Goal: Communication & Community: Answer question/provide support

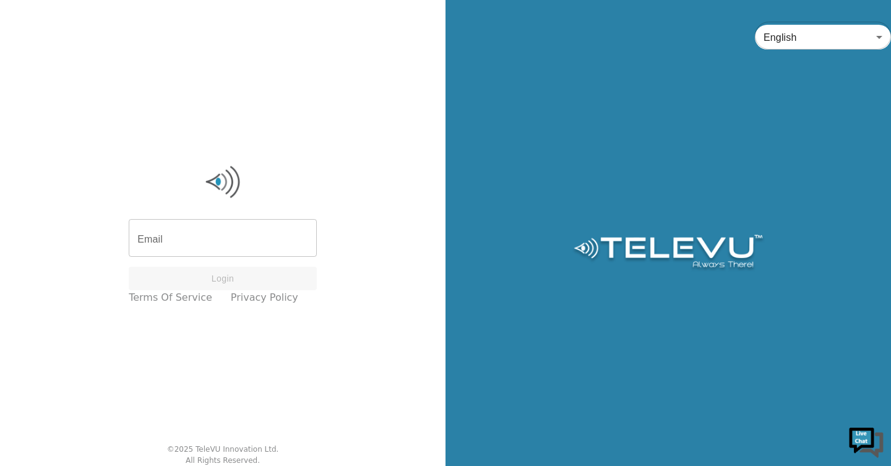
click at [194, 234] on input "Email" at bounding box center [223, 239] width 188 height 35
click at [196, 233] on input "Email" at bounding box center [223, 239] width 188 height 35
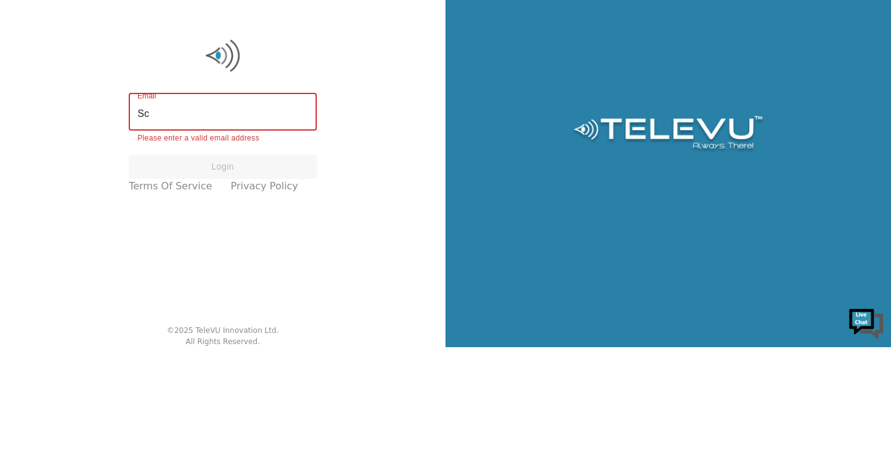
type input "S"
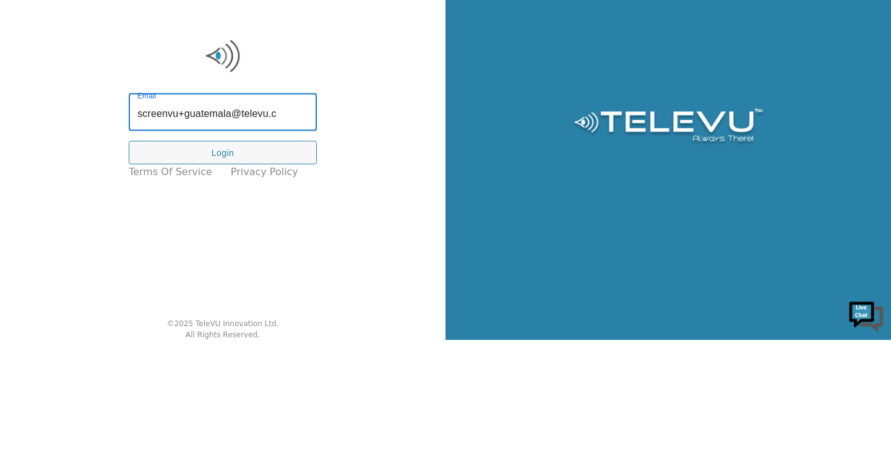
type input "screenvu+guatemala@televu.ca"
click at [214, 279] on button "Login" at bounding box center [223, 279] width 188 height 24
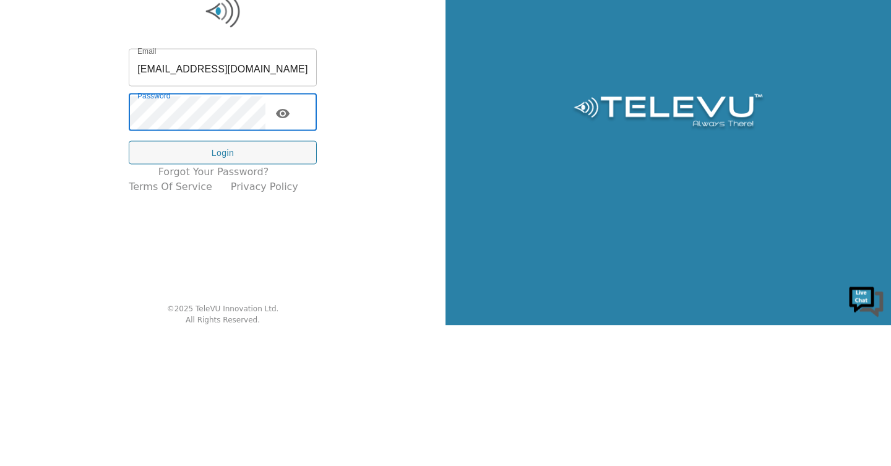
click at [207, 298] on button "Login" at bounding box center [223, 294] width 188 height 24
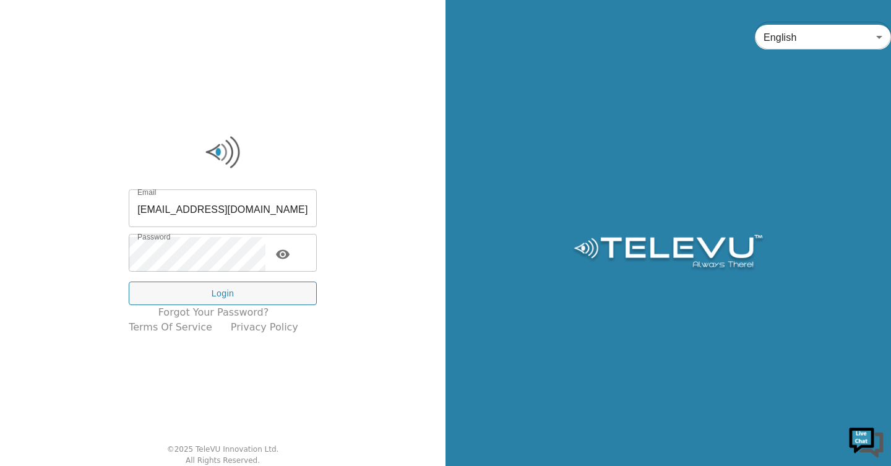
click at [290, 258] on icon "toggle password visibility" at bounding box center [283, 253] width 14 height 9
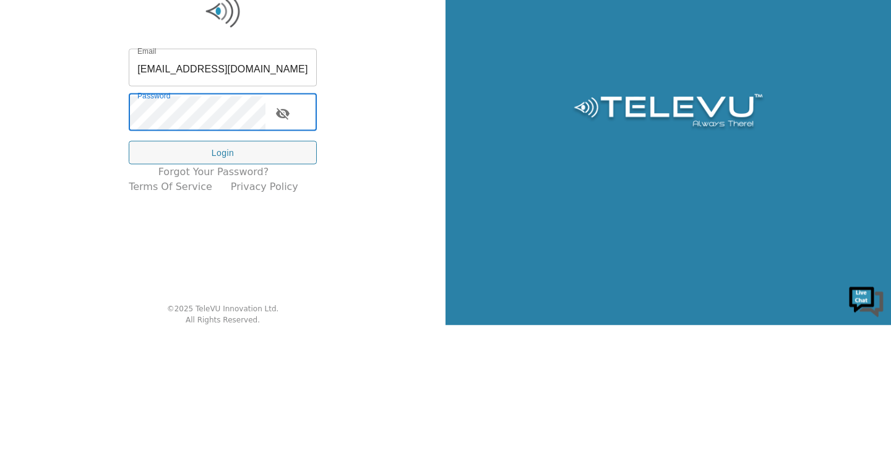
click at [199, 290] on button "Login" at bounding box center [223, 294] width 188 height 24
click at [207, 295] on button "Login" at bounding box center [223, 294] width 188 height 24
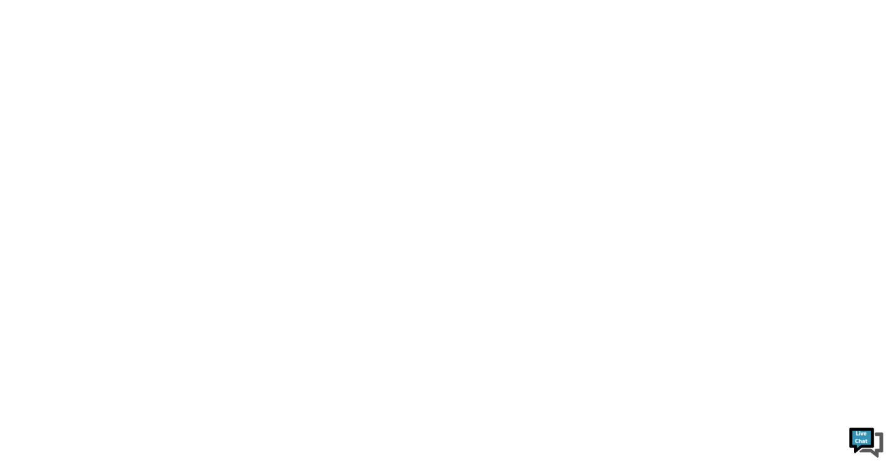
click at [218, 0] on html at bounding box center [445, 0] width 891 height 0
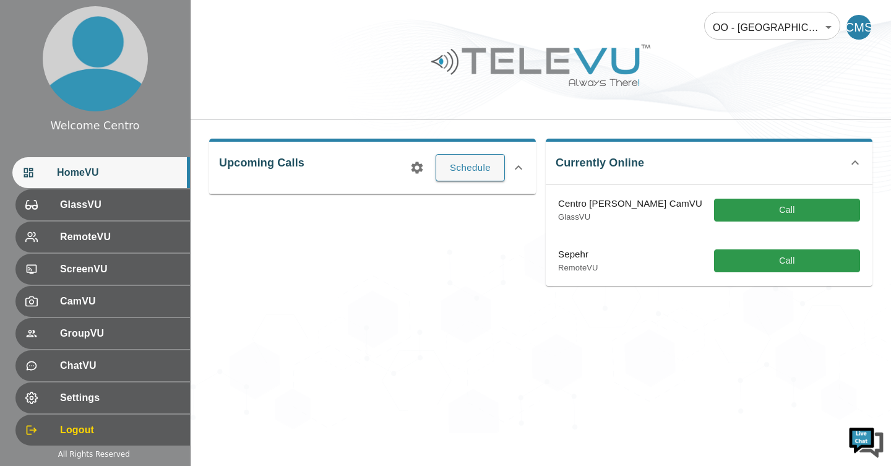
click at [269, 363] on div "OO - Guatemala - R. Sanchez [MTRP] 206 ​ CMS Upcoming Calls Schedule Currently …" at bounding box center [541, 216] width 701 height 433
click at [782, 208] on button "Call" at bounding box center [787, 210] width 146 height 23
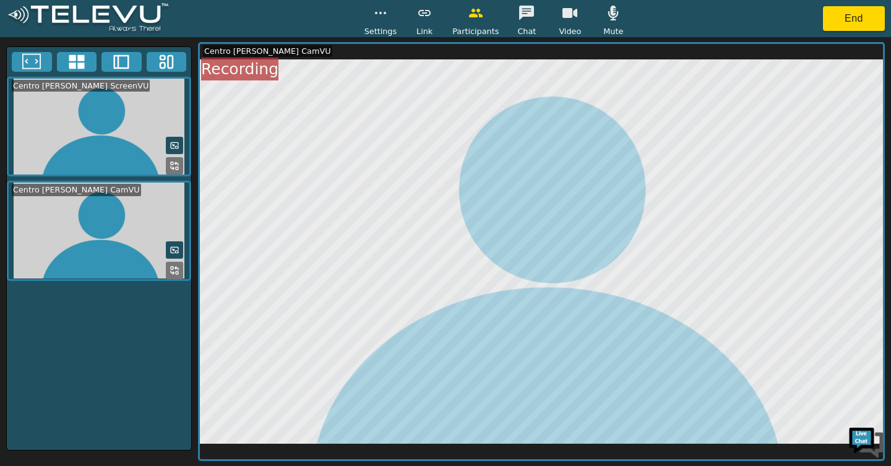
click at [598, 25] on div "Mute" at bounding box center [613, 19] width 31 height 37
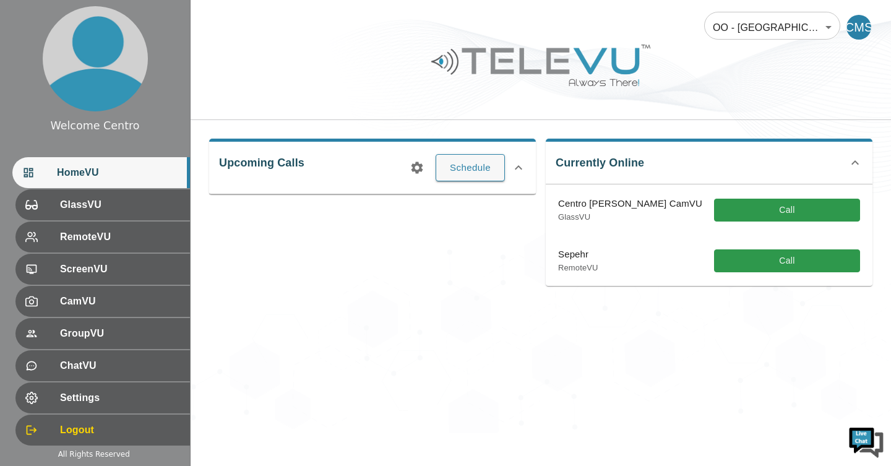
click at [595, 376] on div "OO - Guatemala - R. Sanchez [MTRP] 206 ​ CMS Upcoming Calls Schedule Currently …" at bounding box center [541, 216] width 701 height 433
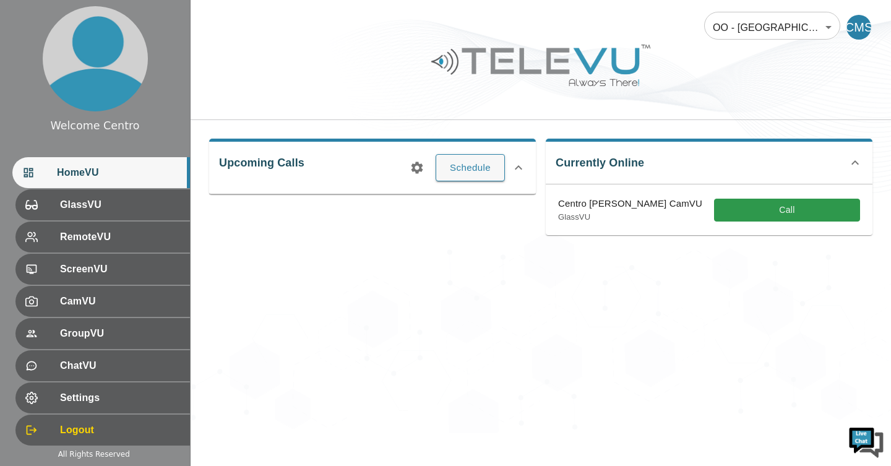
click at [463, 169] on button "Schedule" at bounding box center [470, 167] width 69 height 27
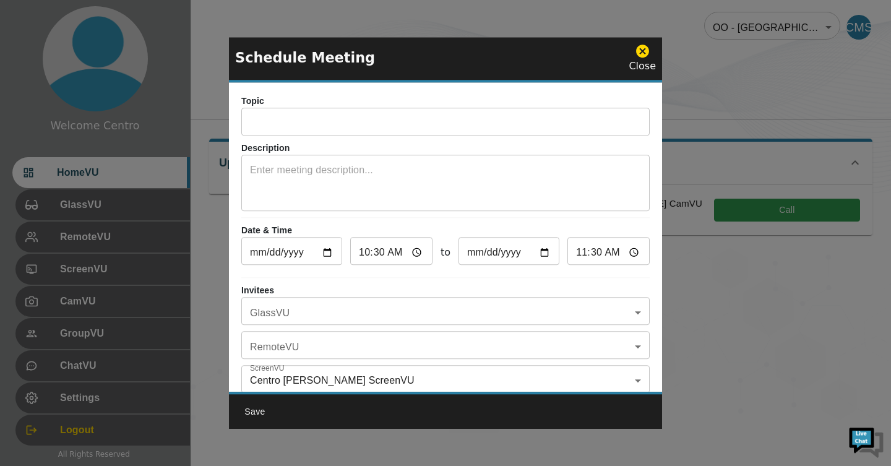
click at [623, 316] on body "Welcome Centro HomeVU GlassVU RemoteVU ScreenVU CamVU GroupVU ChatVU Settings L…" at bounding box center [445, 216] width 891 height 433
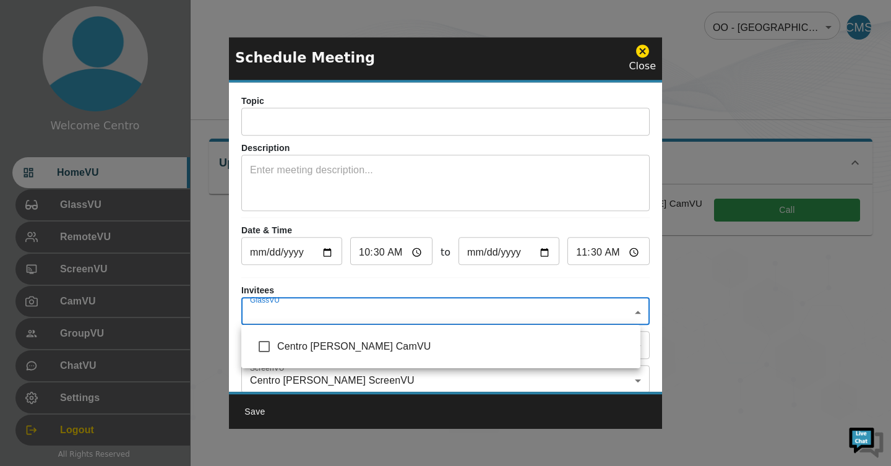
click at [277, 346] on input "checkbox" at bounding box center [264, 347] width 26 height 26
checkbox input "true"
type input "Centro Moore CamVU"
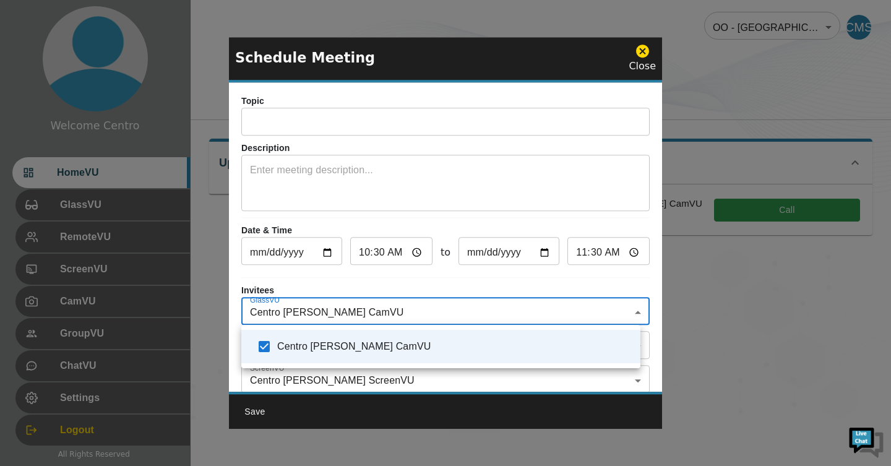
click at [644, 56] on div at bounding box center [445, 233] width 891 height 466
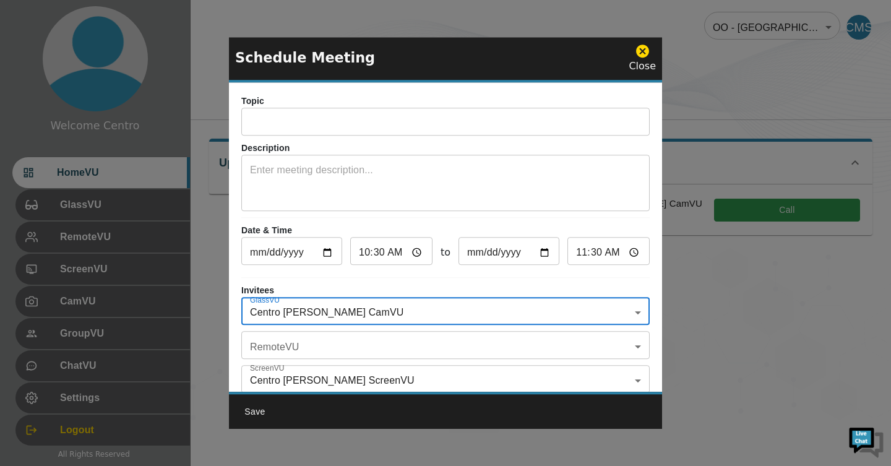
click at [643, 48] on icon at bounding box center [642, 51] width 13 height 13
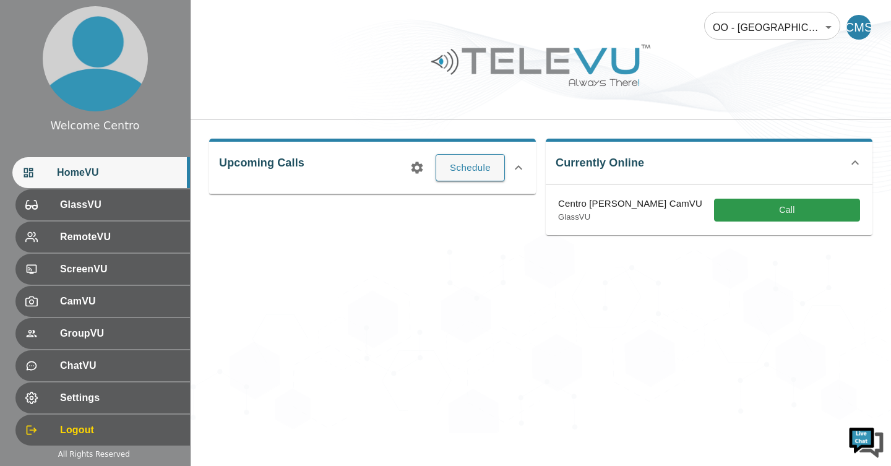
click at [60, 209] on span "GlassVU" at bounding box center [120, 204] width 120 height 15
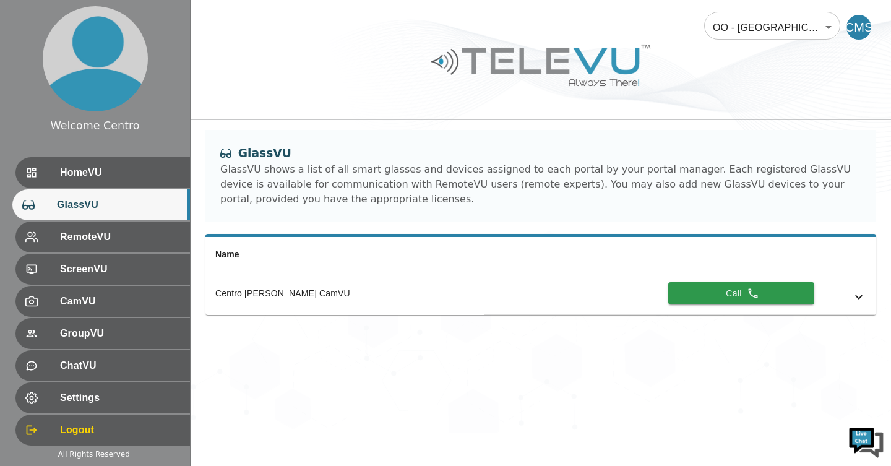
click at [39, 242] on div at bounding box center [42, 237] width 35 height 12
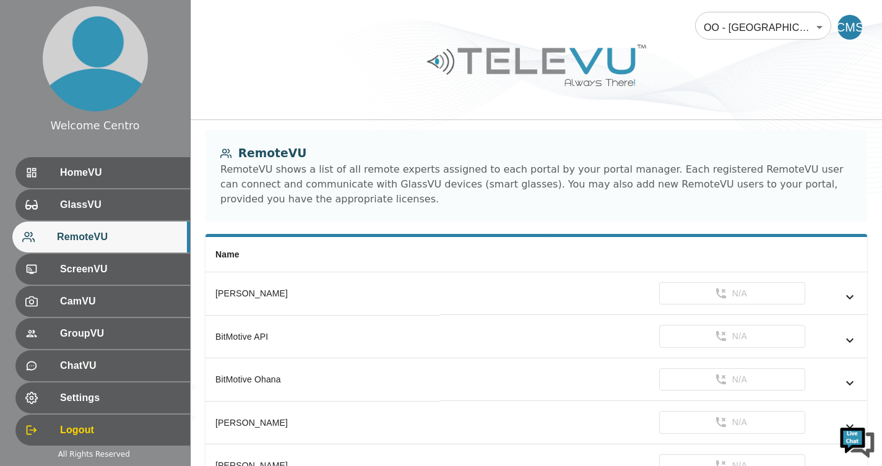
click at [46, 279] on div "ScreenVU" at bounding box center [102, 269] width 175 height 31
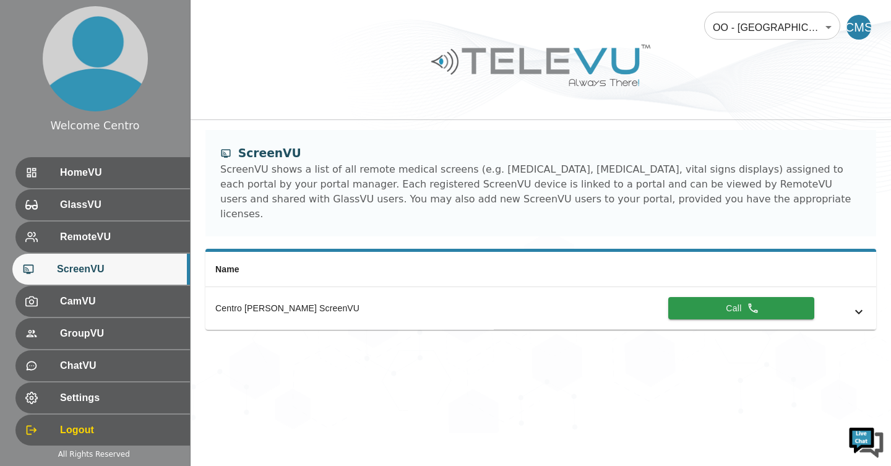
click at [37, 306] on div at bounding box center [42, 301] width 35 height 12
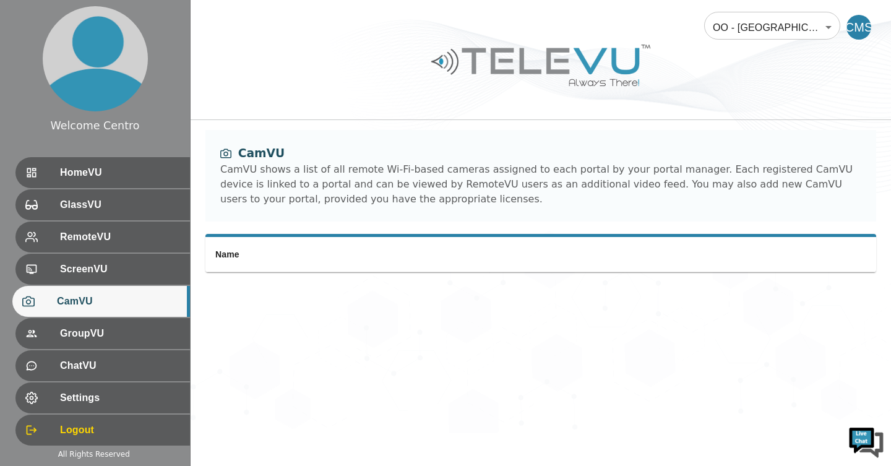
click at [36, 343] on div "GroupVU" at bounding box center [102, 333] width 175 height 31
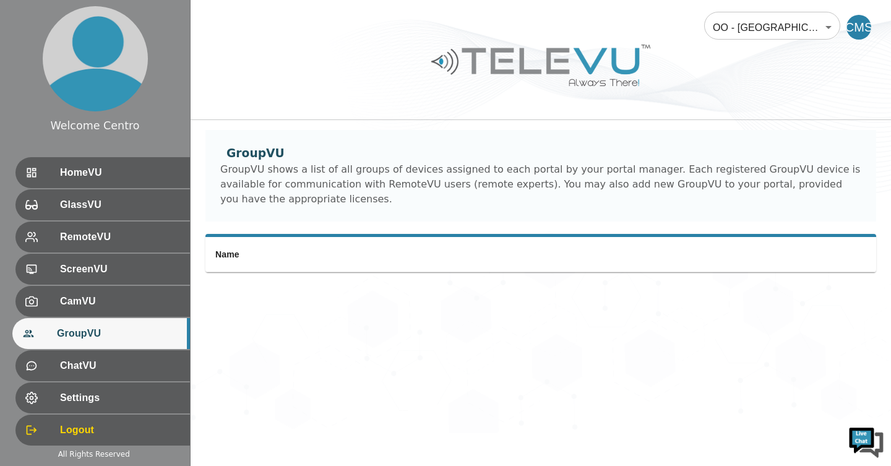
click at [32, 368] on div at bounding box center [42, 366] width 35 height 12
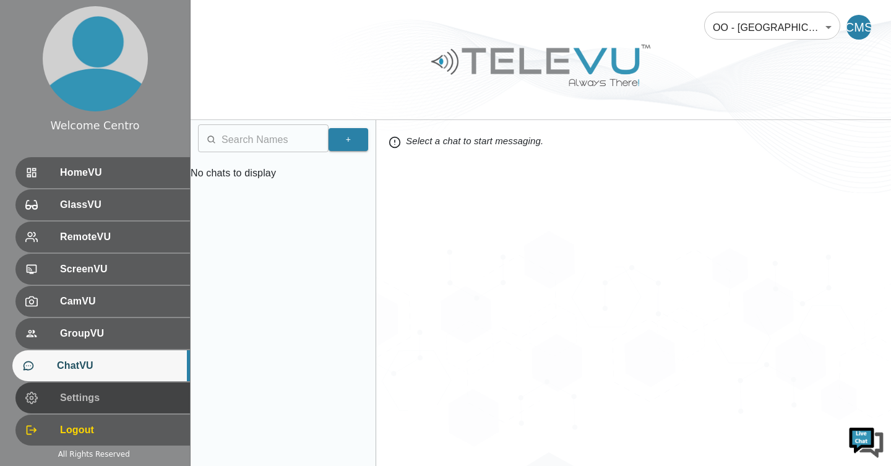
click at [37, 404] on div at bounding box center [42, 398] width 35 height 12
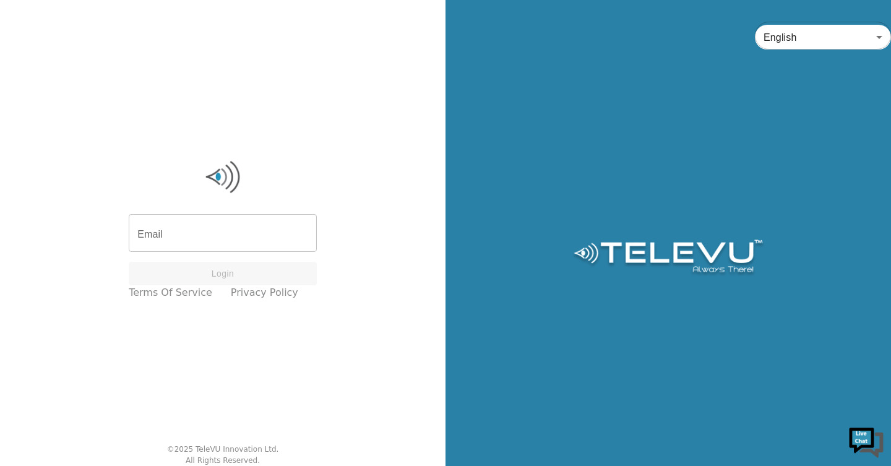
click at [191, 230] on input "Email" at bounding box center [223, 234] width 188 height 35
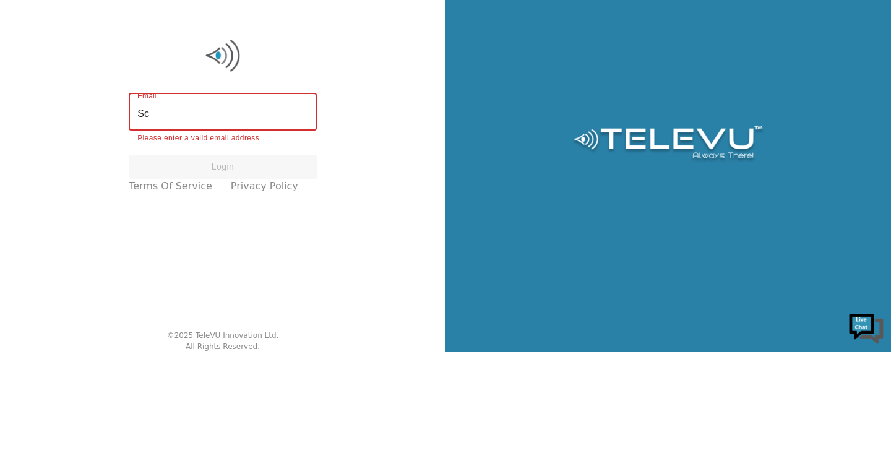
type input "S"
type input "screenvu+guatemala@televu.ca"
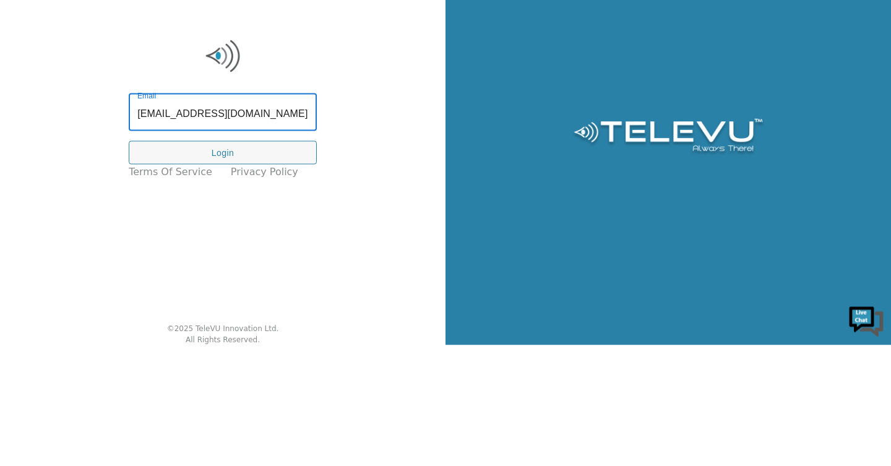
click at [177, 277] on button "Login" at bounding box center [223, 274] width 188 height 24
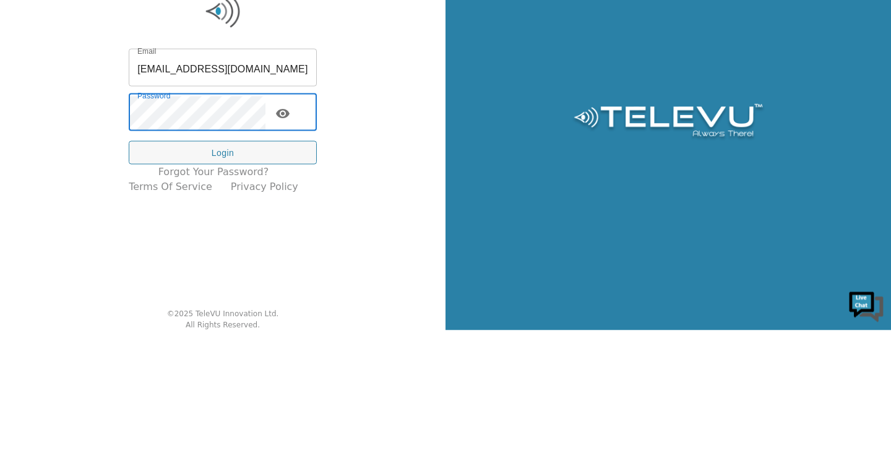
click at [206, 284] on button "Login" at bounding box center [223, 289] width 188 height 24
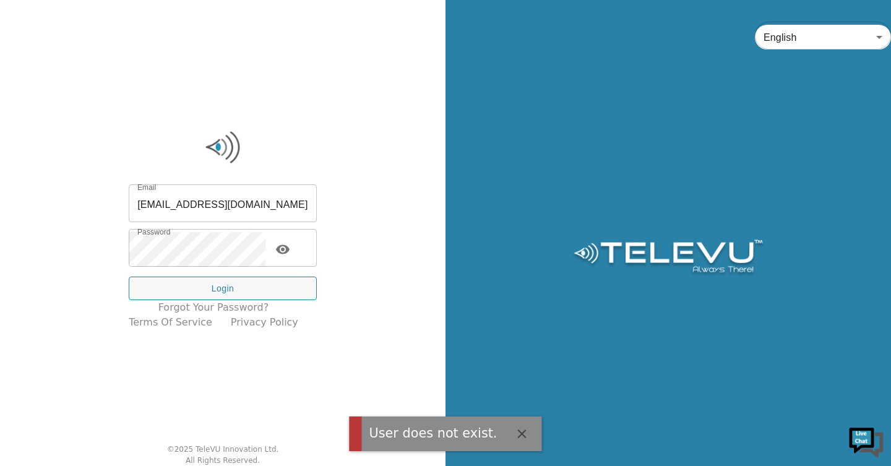
click at [290, 248] on icon "toggle password visibility" at bounding box center [283, 248] width 14 height 9
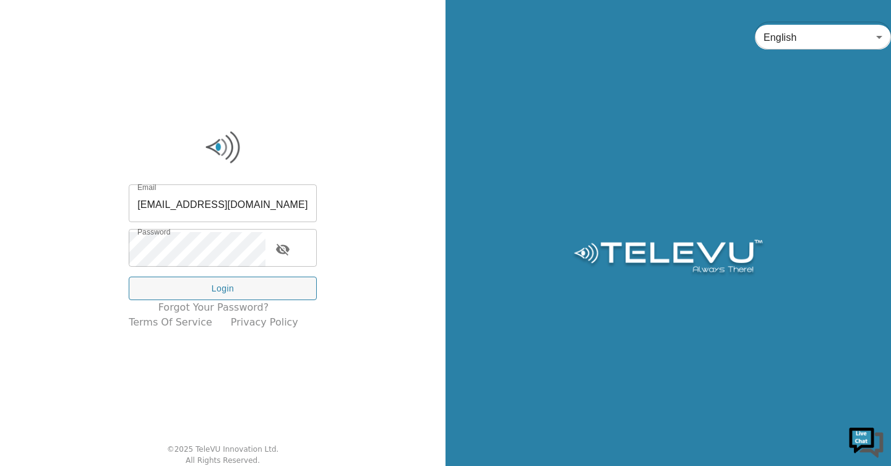
click at [214, 293] on button "Login" at bounding box center [223, 289] width 188 height 24
click at [218, 296] on button "Login" at bounding box center [223, 289] width 188 height 24
click at [213, 303] on link "Forgot your password?" at bounding box center [213, 307] width 111 height 15
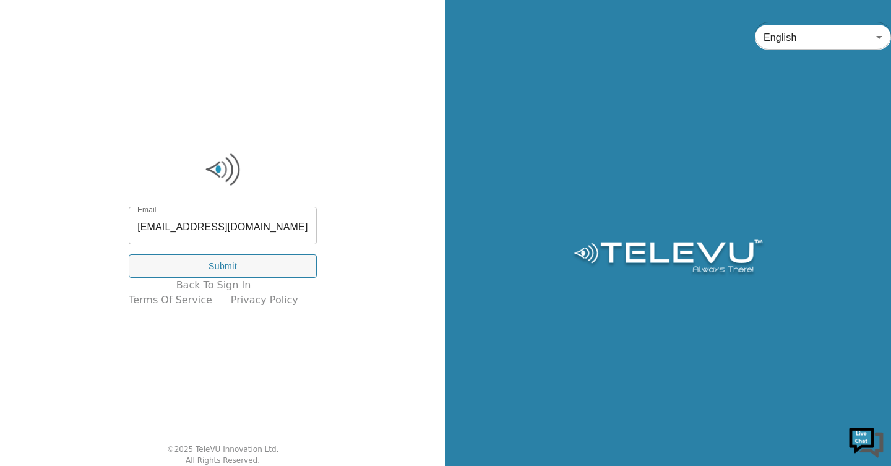
click at [218, 270] on button "Submit" at bounding box center [223, 266] width 188 height 24
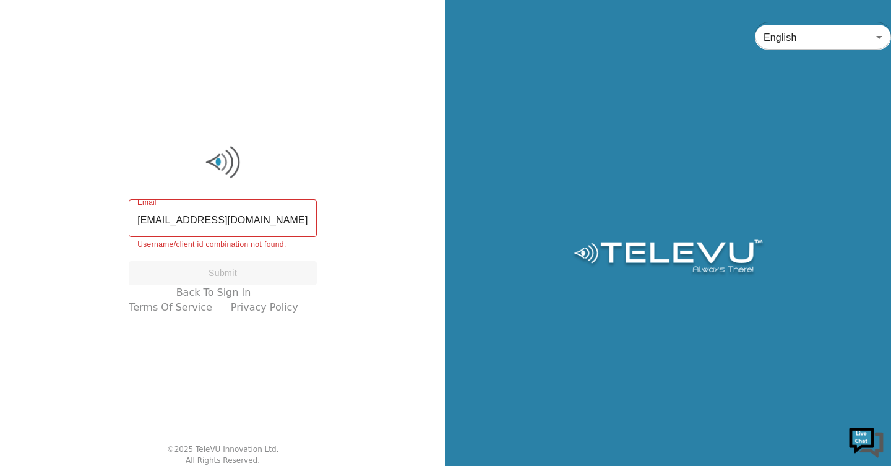
click at [182, 274] on div "Submit" at bounding box center [223, 273] width 188 height 24
click at [206, 292] on link "Back To Sign In" at bounding box center [213, 292] width 75 height 15
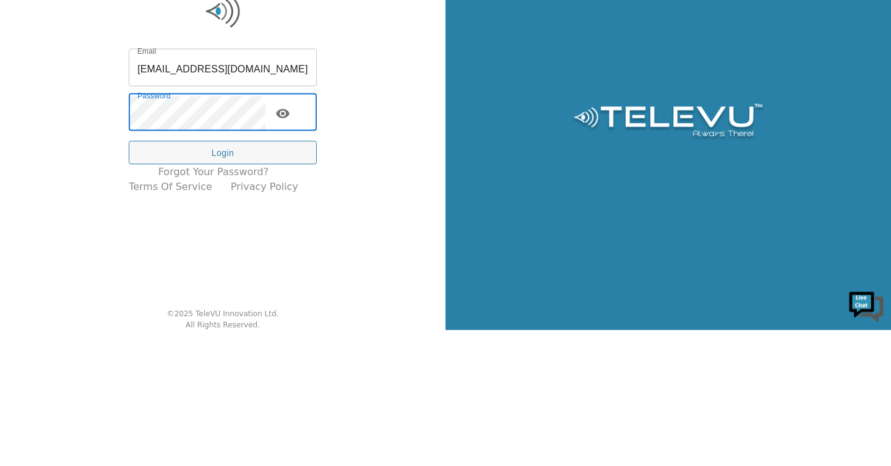
click at [290, 242] on icon "toggle password visibility" at bounding box center [282, 249] width 15 height 15
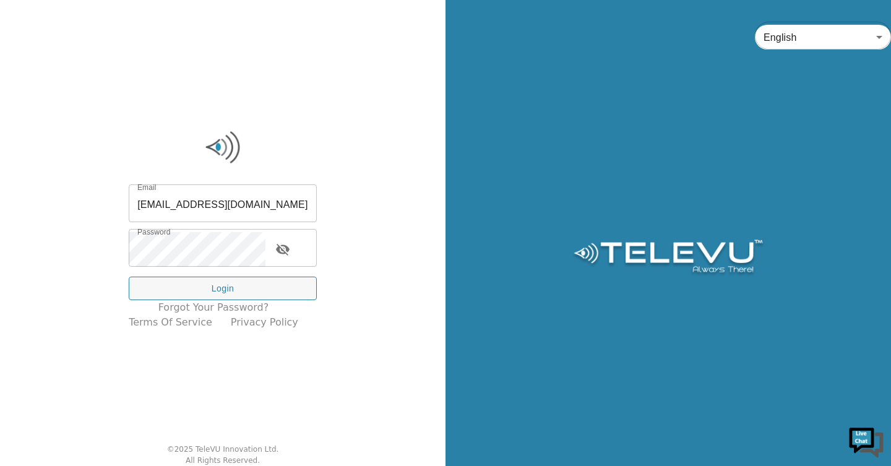
click at [210, 287] on button "Login" at bounding box center [223, 289] width 188 height 24
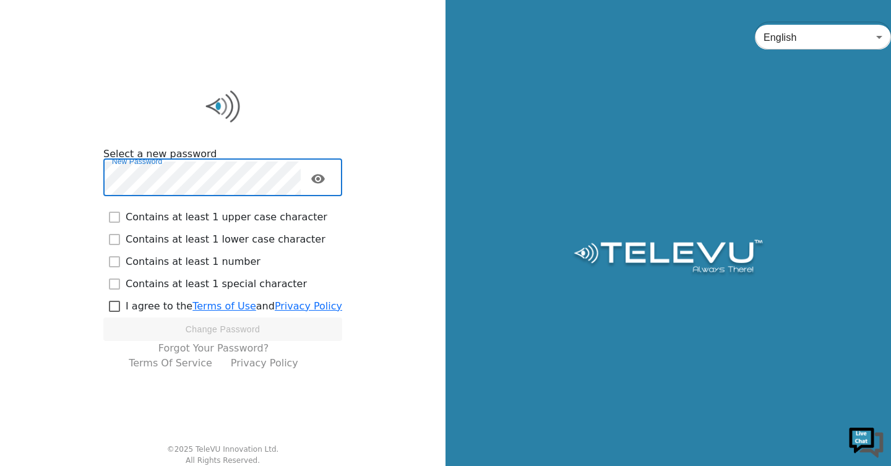
checkbox input "true"
click at [318, 183] on icon "toggle password visibility" at bounding box center [318, 178] width 15 height 15
checkbox input "true"
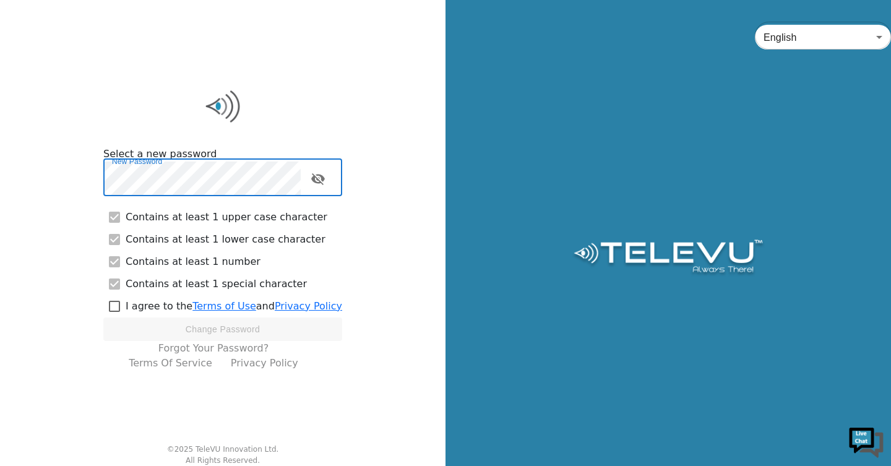
click at [22, 118] on div "Select a new password New Password New Password Contains at least 1 upper case …" at bounding box center [223, 233] width 446 height 466
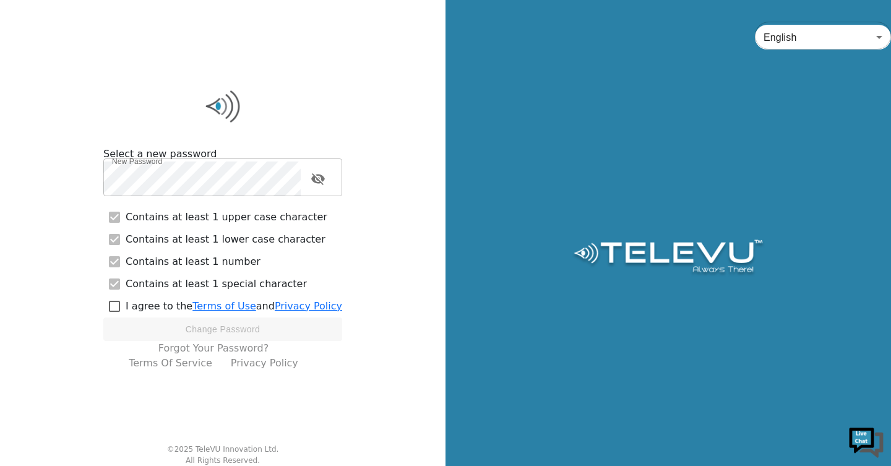
click at [115, 310] on input "checkbox" at bounding box center [114, 306] width 22 height 22
checkbox input "true"
click at [207, 334] on button "Change Password" at bounding box center [222, 330] width 239 height 24
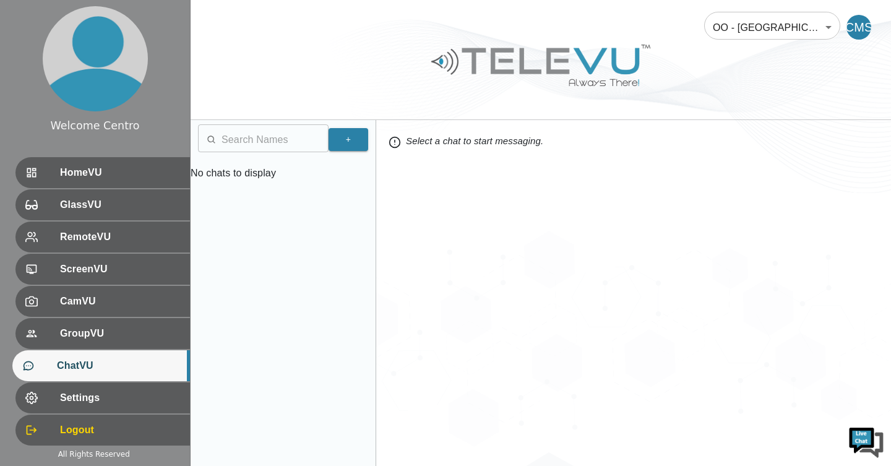
click at [63, 175] on span "HomeVU" at bounding box center [120, 172] width 120 height 15
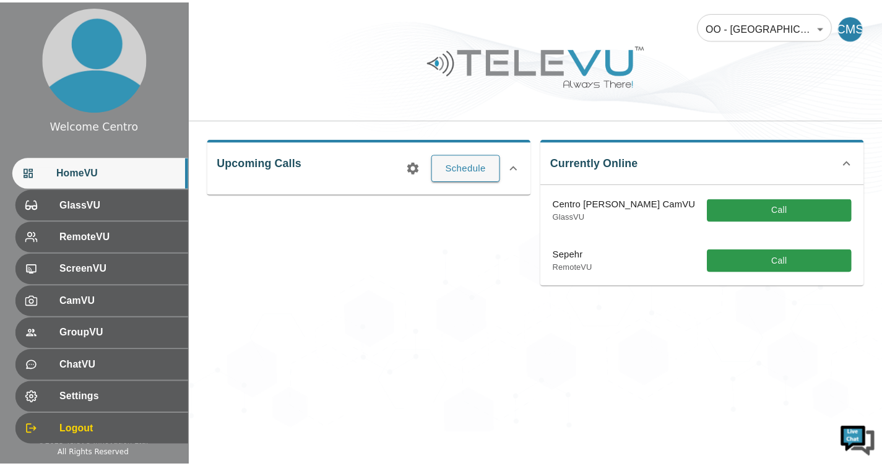
scroll to position [17, 0]
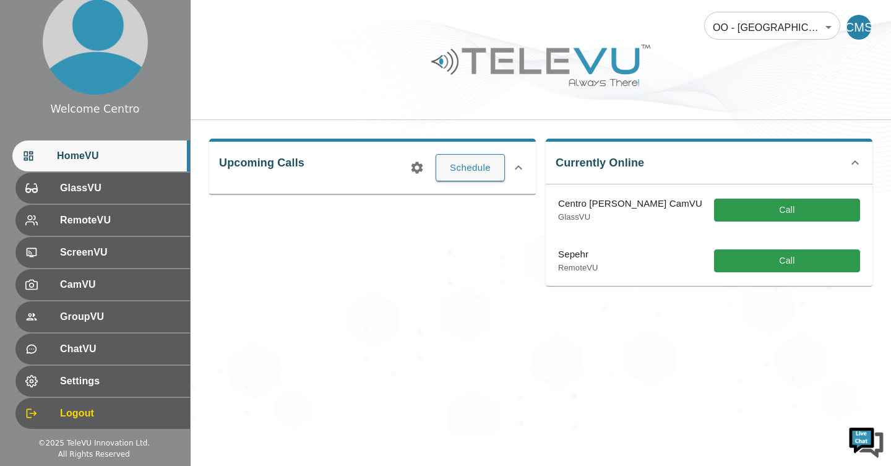
click at [60, 383] on span "Settings" at bounding box center [120, 381] width 120 height 15
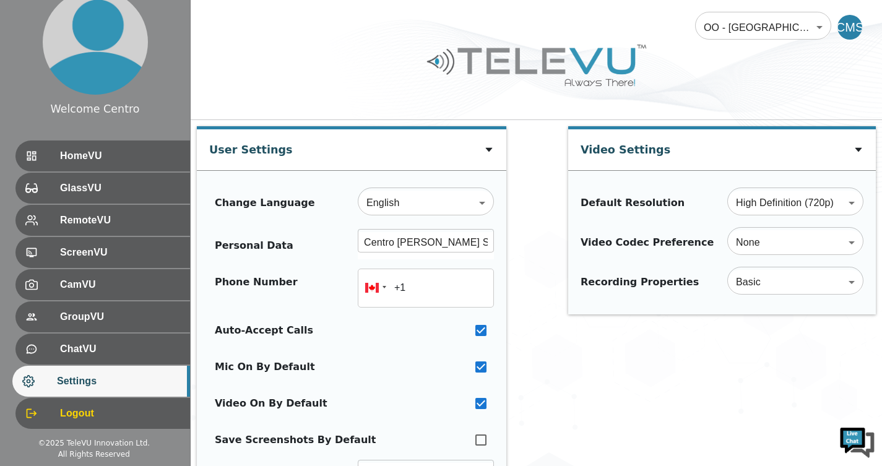
click at [42, 156] on div at bounding box center [42, 156] width 35 height 12
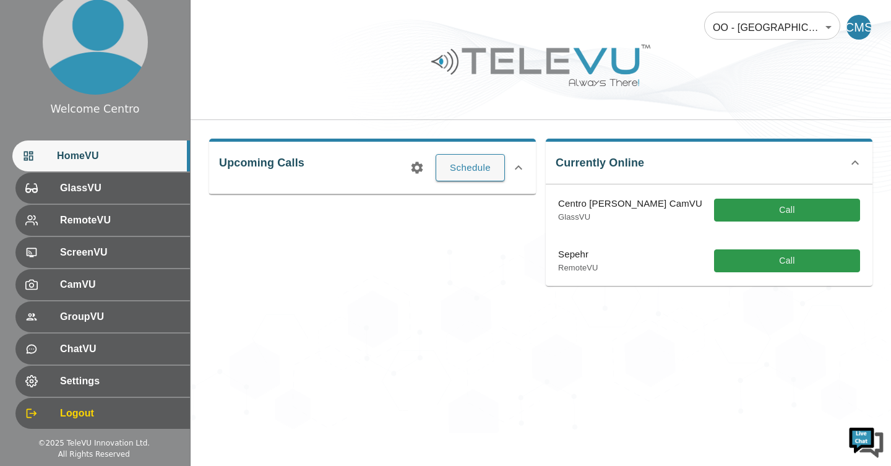
click at [36, 222] on div at bounding box center [42, 220] width 35 height 12
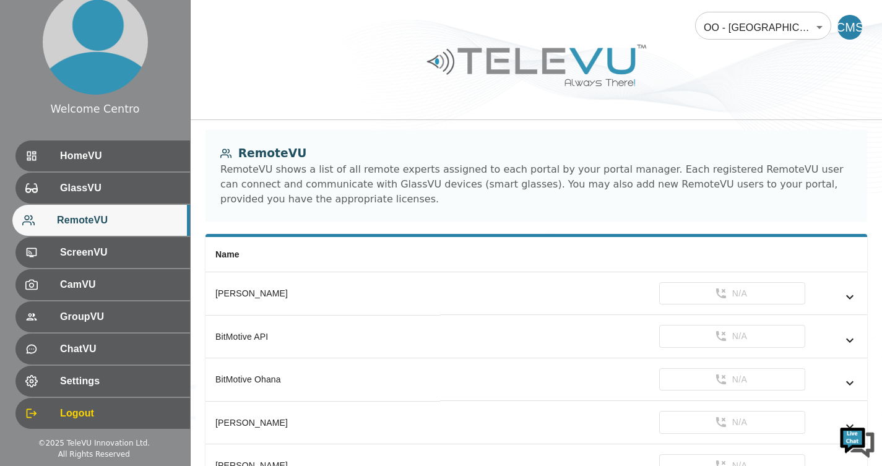
click at [63, 383] on span "Settings" at bounding box center [120, 381] width 120 height 15
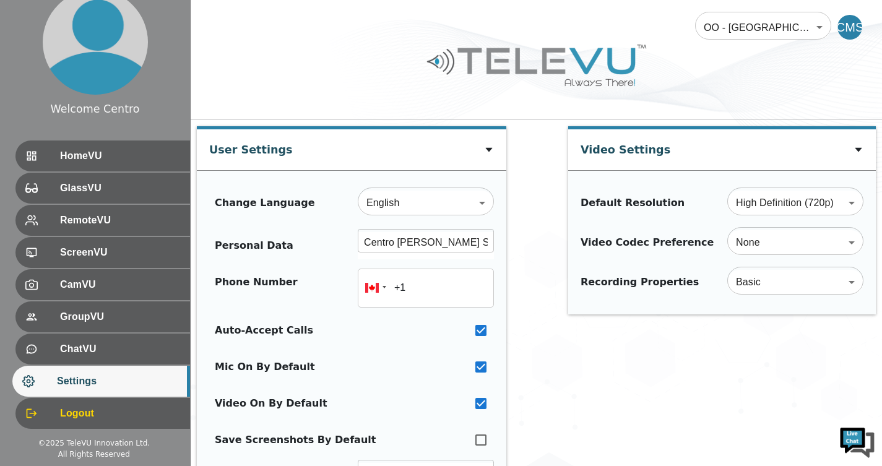
click at [45, 157] on div at bounding box center [42, 156] width 35 height 12
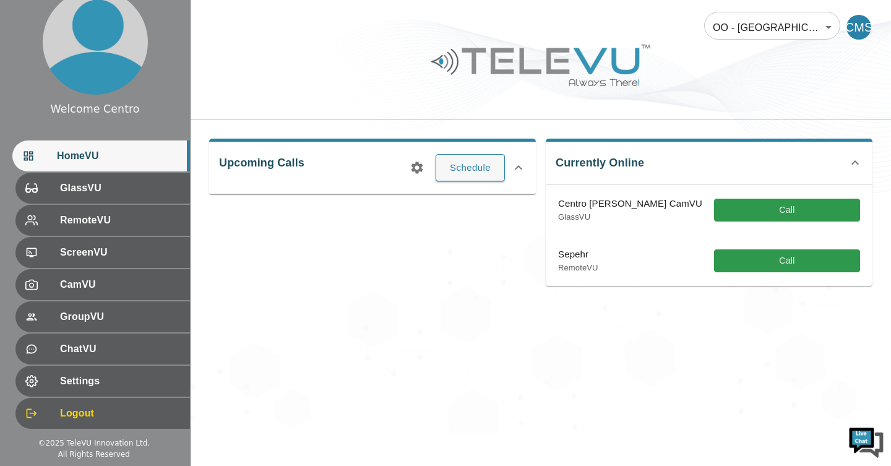
click at [36, 192] on div at bounding box center [42, 188] width 35 height 12
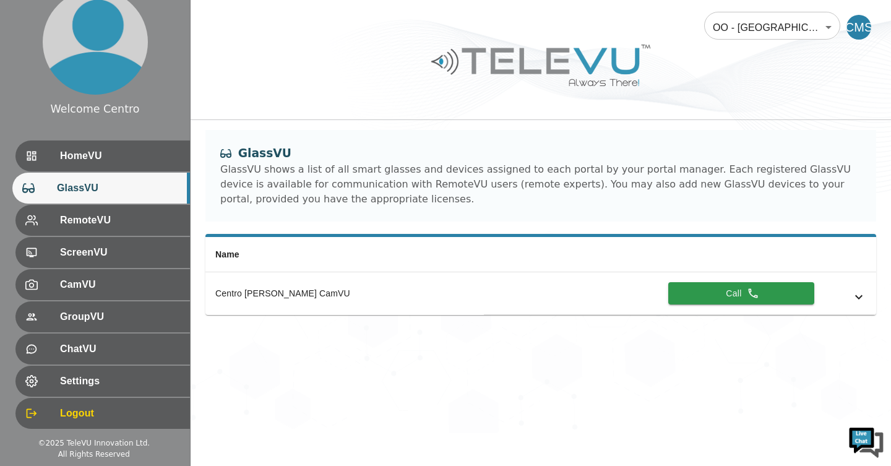
click at [32, 223] on div at bounding box center [42, 220] width 35 height 12
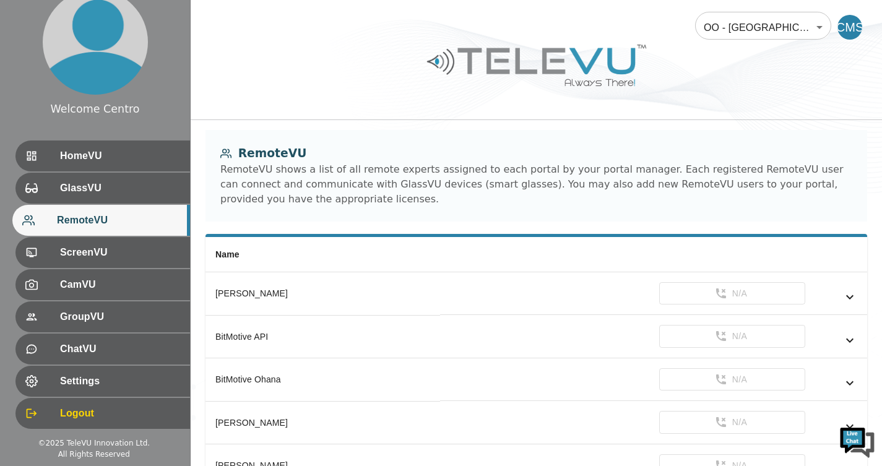
click at [28, 253] on div at bounding box center [42, 252] width 35 height 12
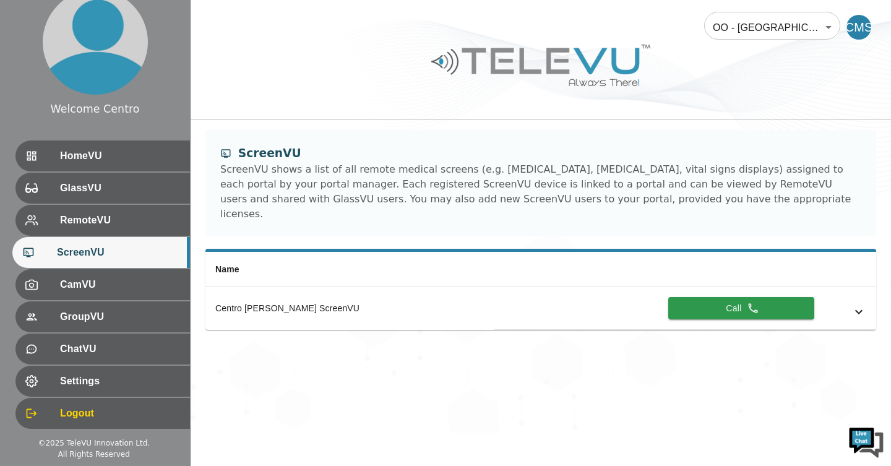
click at [41, 223] on div at bounding box center [42, 220] width 35 height 12
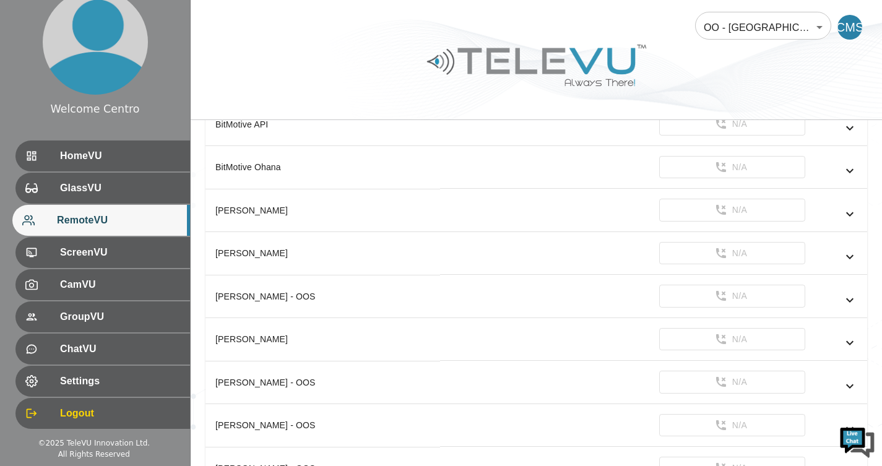
scroll to position [207, 0]
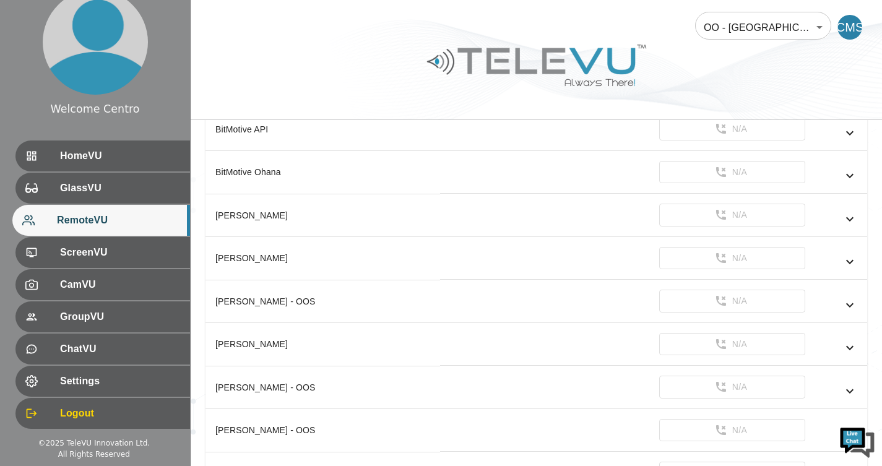
click at [850, 262] on icon "simple table" at bounding box center [849, 261] width 15 height 15
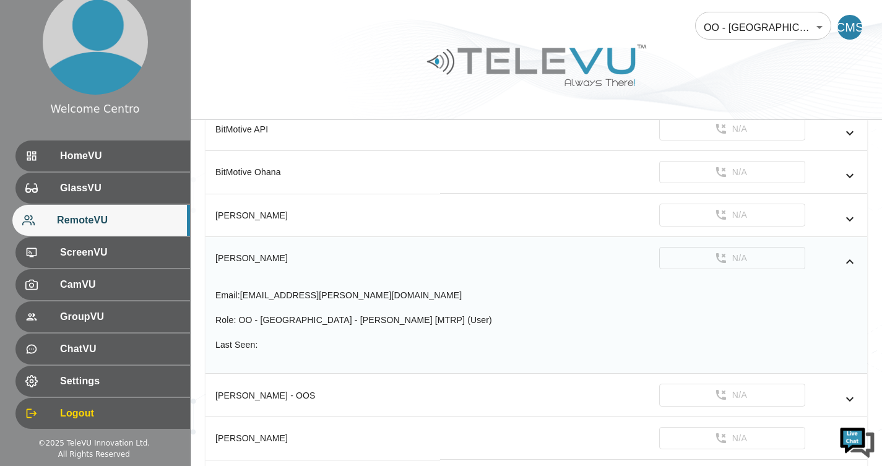
click at [749, 264] on td "N/A" at bounding box center [653, 258] width 427 height 43
click at [33, 321] on div at bounding box center [42, 317] width 35 height 12
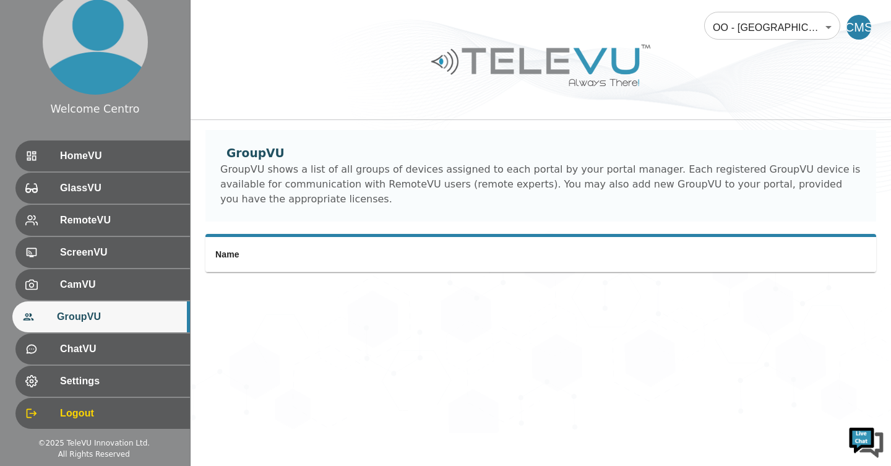
click at [38, 349] on div at bounding box center [42, 349] width 35 height 12
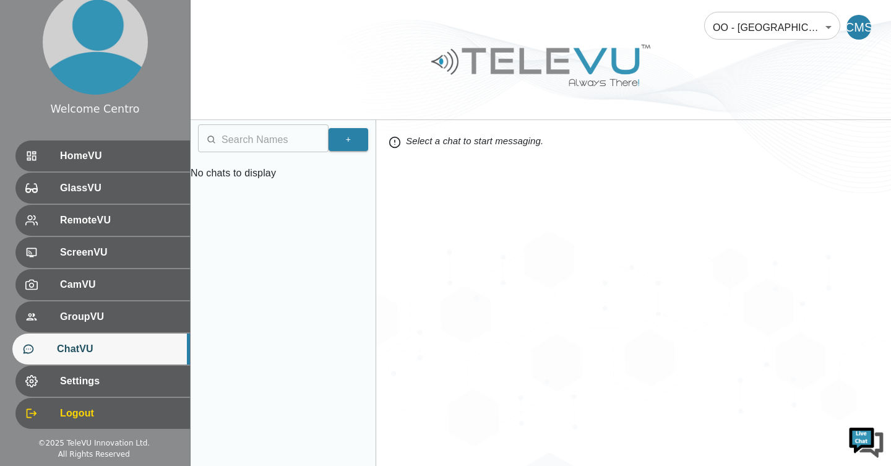
click at [43, 293] on div "CamVU" at bounding box center [102, 284] width 175 height 31
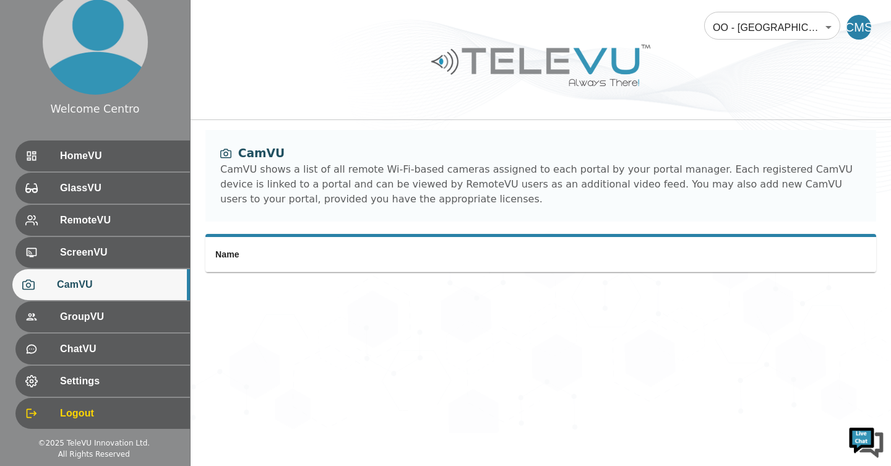
click at [42, 253] on div at bounding box center [42, 252] width 35 height 12
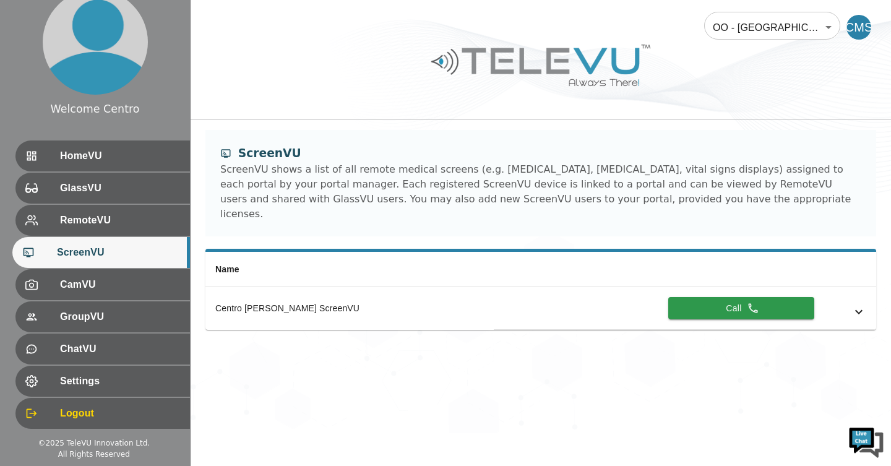
click at [33, 218] on div at bounding box center [42, 220] width 35 height 12
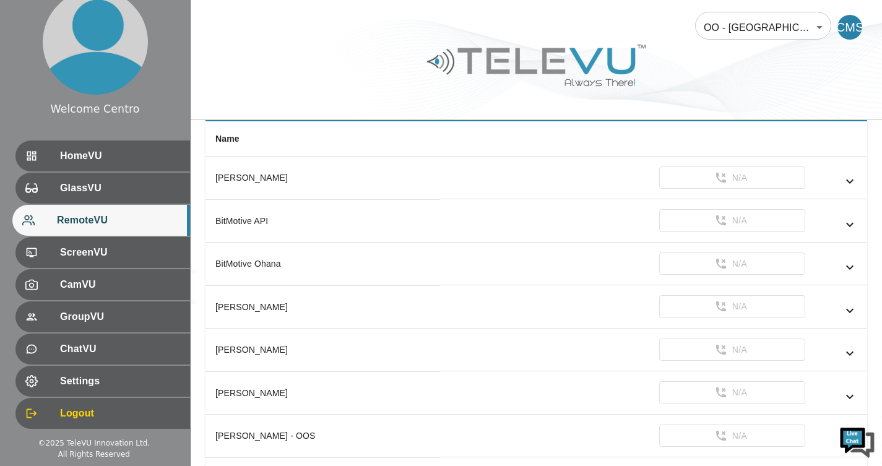
scroll to position [115, 0]
click at [219, 351] on div "Dr. michel" at bounding box center [322, 350] width 215 height 12
click at [851, 354] on icon "simple table" at bounding box center [849, 354] width 7 height 4
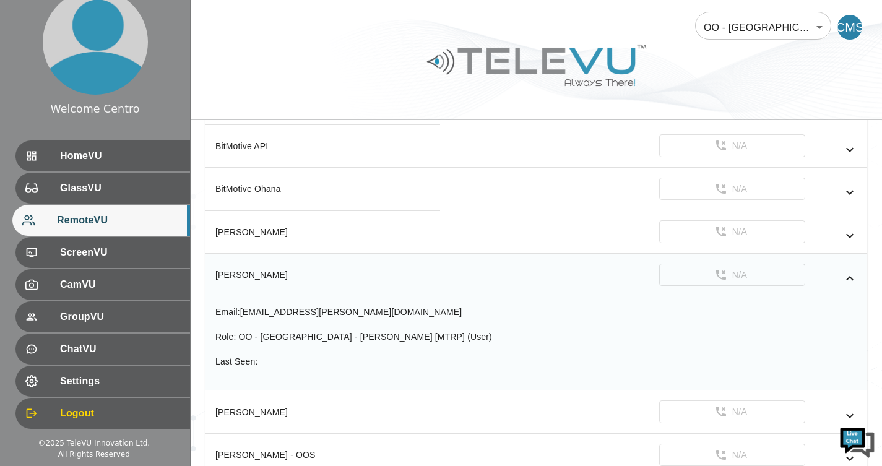
scroll to position [192, 0]
click at [699, 277] on td "N/A" at bounding box center [653, 274] width 427 height 43
click at [35, 192] on div at bounding box center [42, 188] width 35 height 12
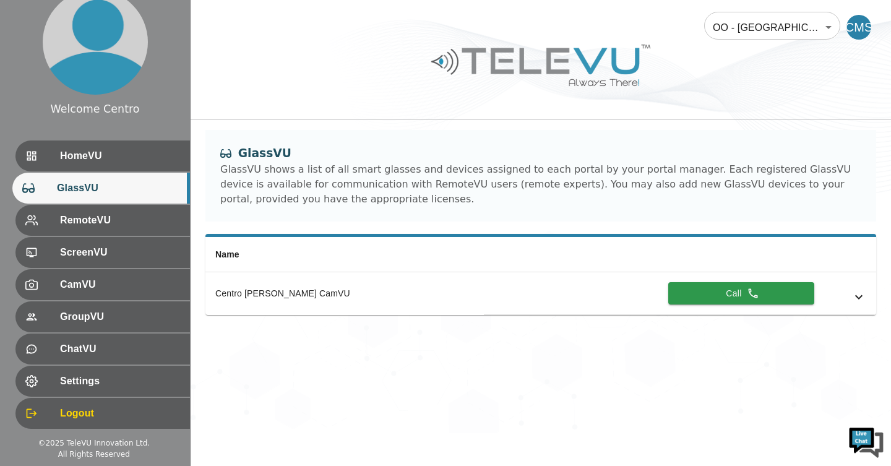
click at [33, 162] on div "HomeVU" at bounding box center [102, 155] width 175 height 31
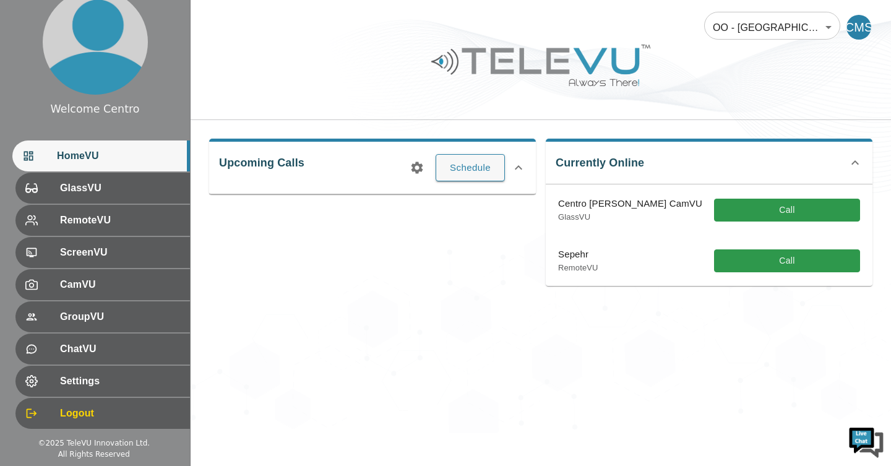
click at [45, 258] on div at bounding box center [42, 252] width 35 height 12
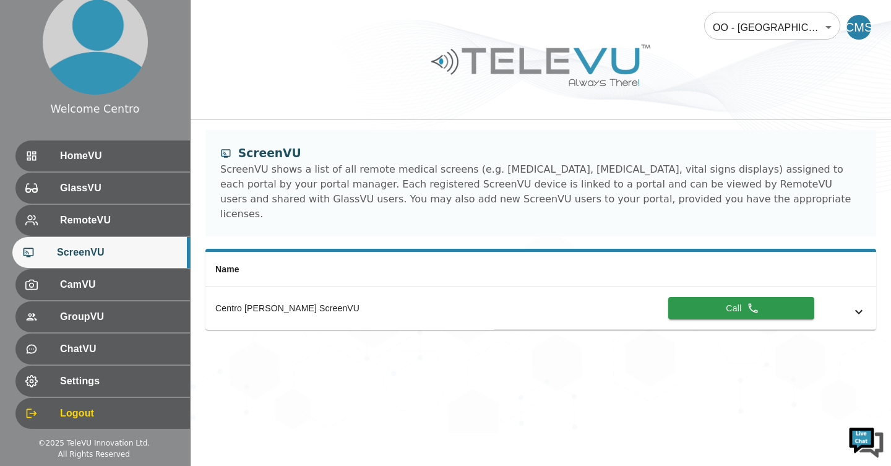
click at [37, 222] on div at bounding box center [42, 220] width 35 height 12
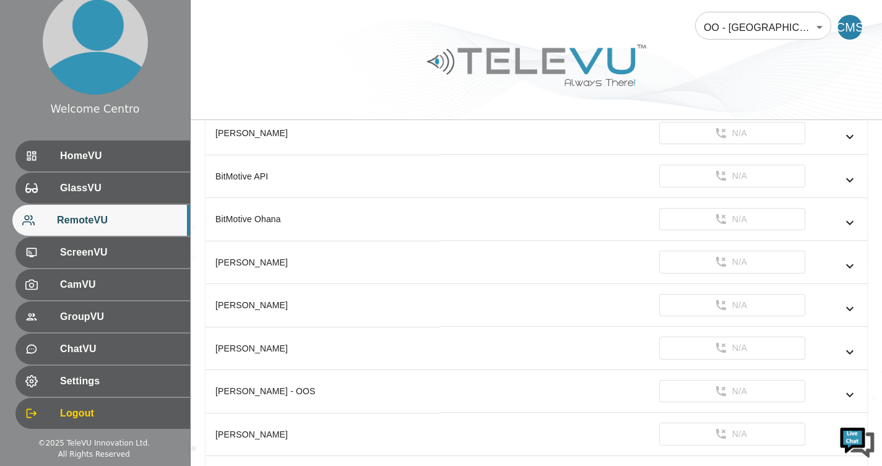
scroll to position [160, 0]
click at [220, 308] on div "Dr. michel" at bounding box center [322, 306] width 215 height 12
click at [37, 161] on div at bounding box center [42, 156] width 35 height 12
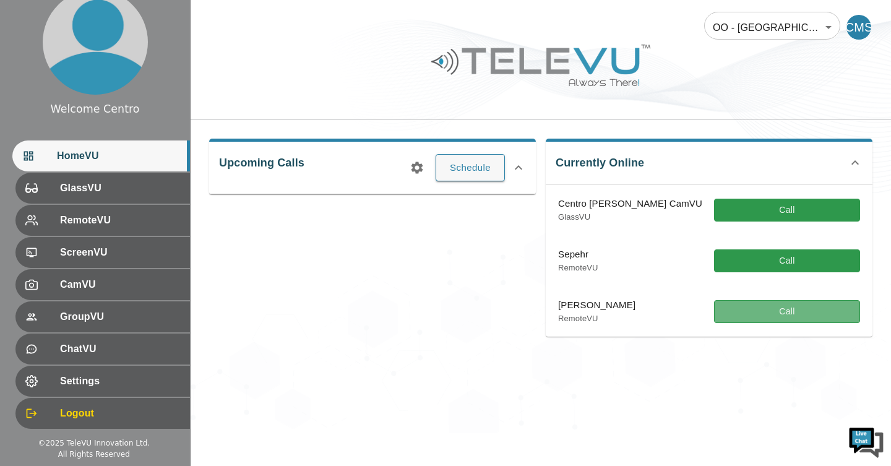
click at [782, 316] on button "Call" at bounding box center [787, 311] width 146 height 23
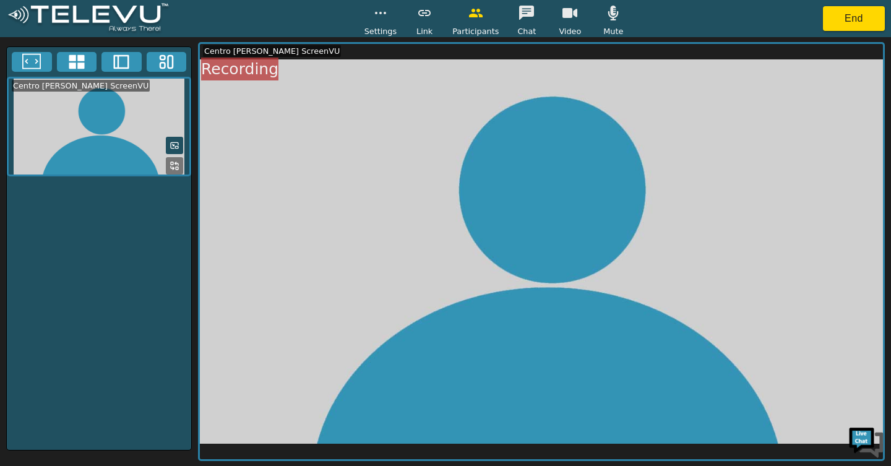
click at [603, 20] on button "button" at bounding box center [613, 13] width 31 height 25
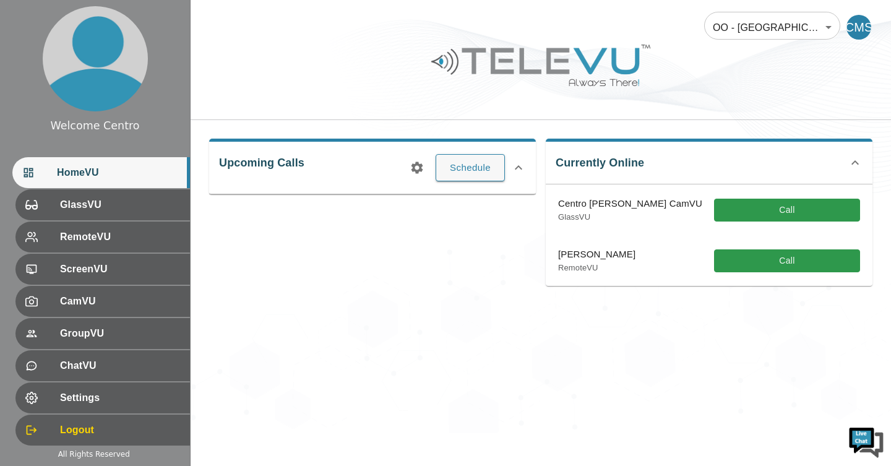
click at [778, 211] on button "Call" at bounding box center [787, 210] width 146 height 23
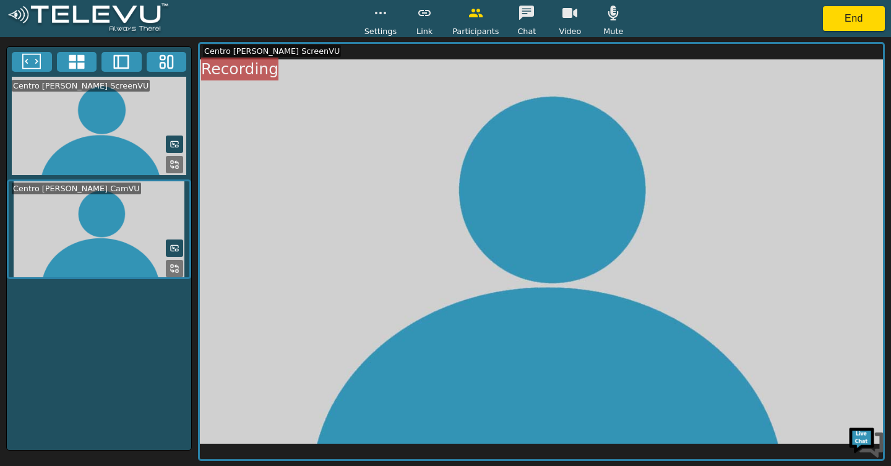
click at [606, 17] on icon "button" at bounding box center [613, 13] width 15 height 15
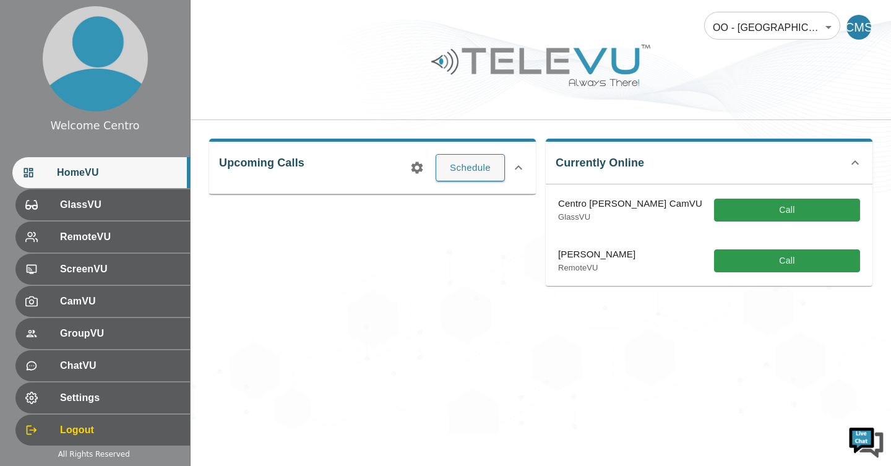
click at [777, 215] on button "Call" at bounding box center [787, 210] width 146 height 23
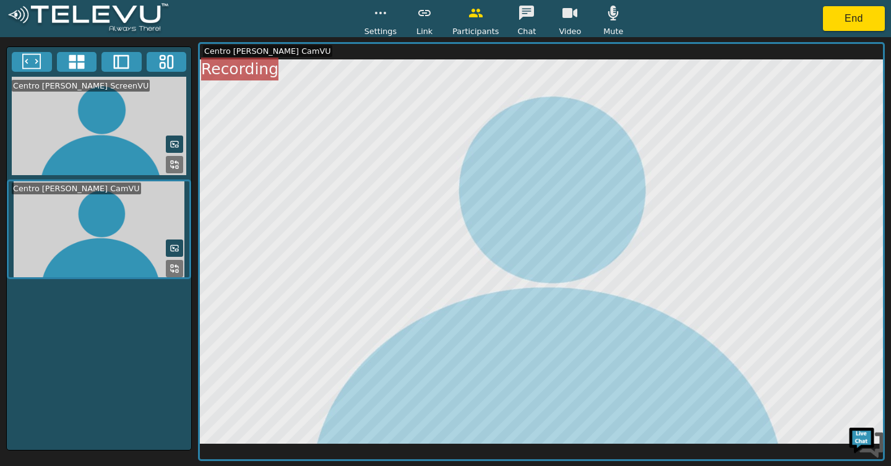
click at [607, 21] on button "button" at bounding box center [613, 13] width 31 height 25
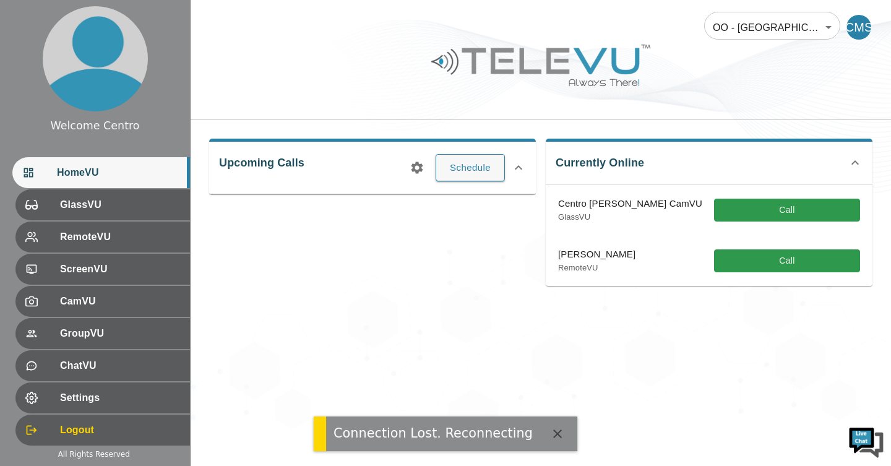
click at [764, 212] on button "Call" at bounding box center [787, 210] width 146 height 23
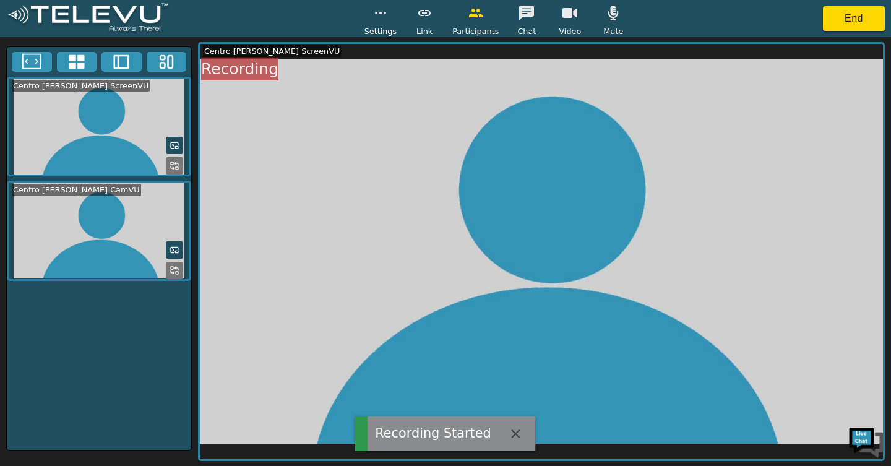
click at [604, 21] on button "button" at bounding box center [613, 13] width 31 height 25
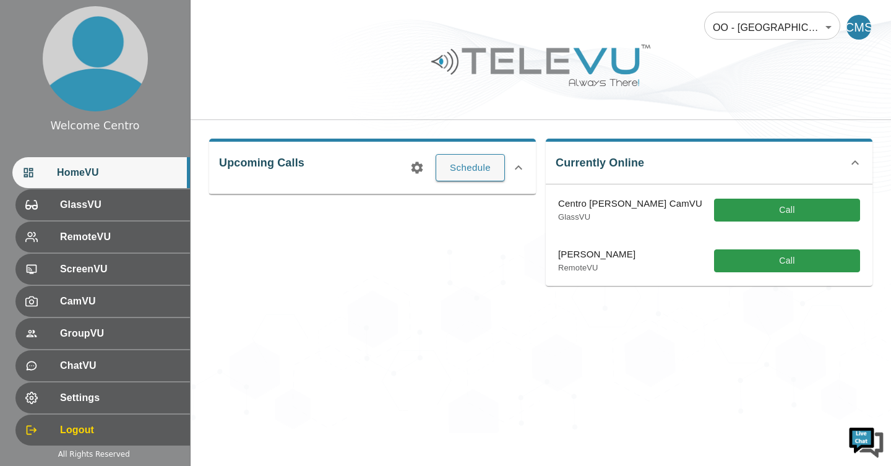
click at [785, 210] on button "Call" at bounding box center [787, 210] width 146 height 23
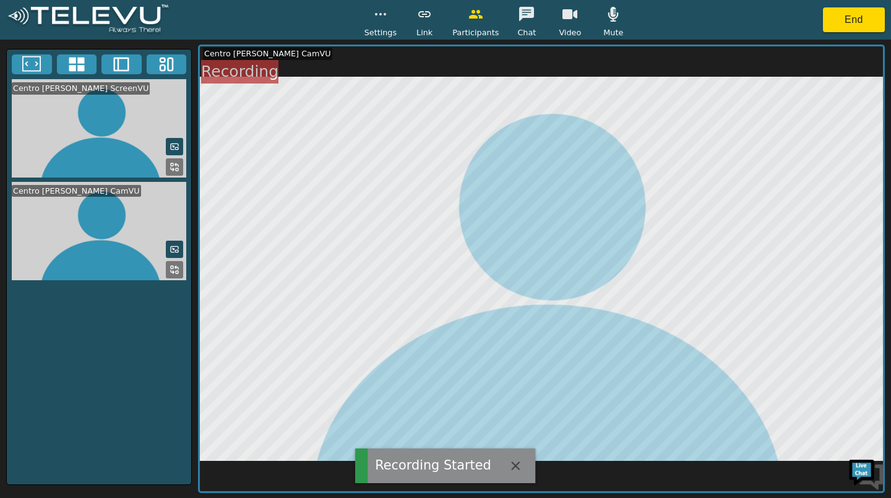
click at [613, 19] on icon "button" at bounding box center [613, 14] width 15 height 15
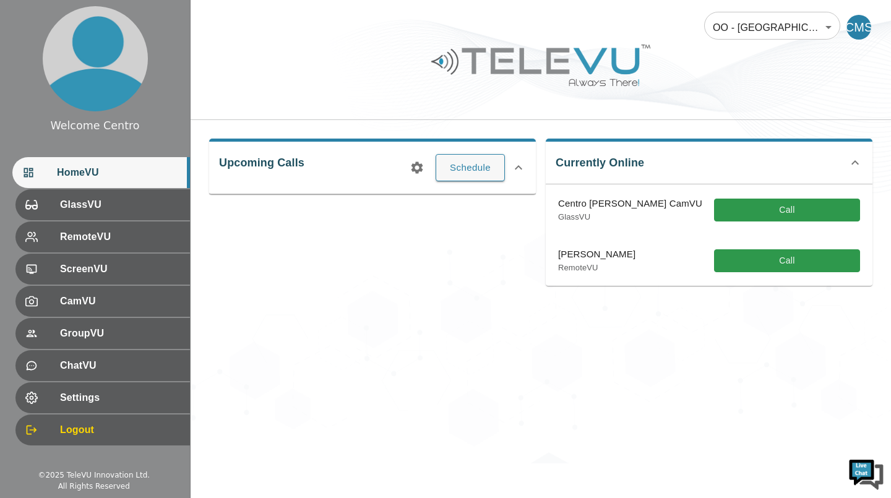
click at [771, 266] on button "Call" at bounding box center [787, 260] width 146 height 23
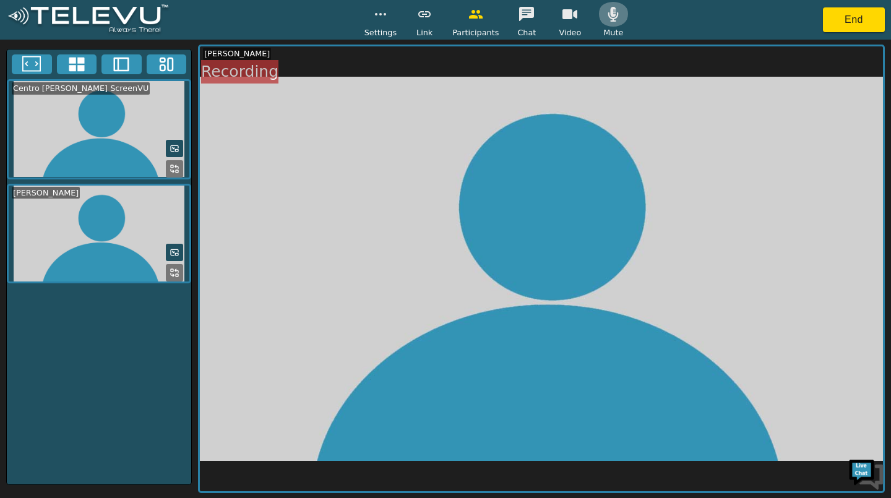
click at [598, 14] on button "button" at bounding box center [613, 14] width 31 height 25
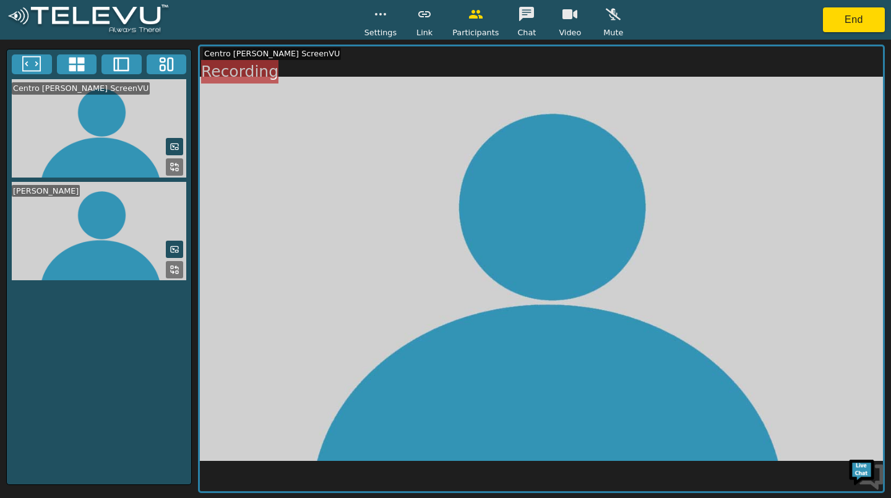
click at [560, 24] on button "button" at bounding box center [570, 14] width 31 height 25
click at [567, 17] on icon "button" at bounding box center [570, 14] width 15 height 15
click at [478, 17] on icon "button" at bounding box center [476, 14] width 14 height 9
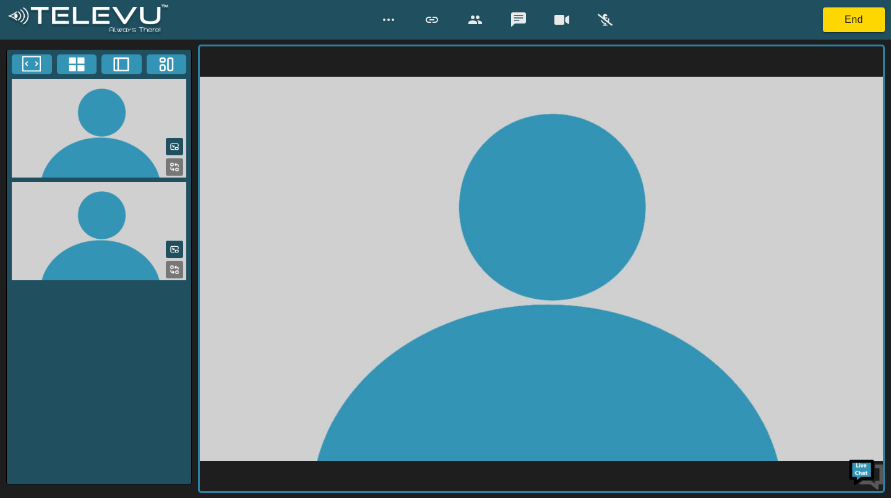
click at [478, 25] on icon "button" at bounding box center [475, 19] width 15 height 15
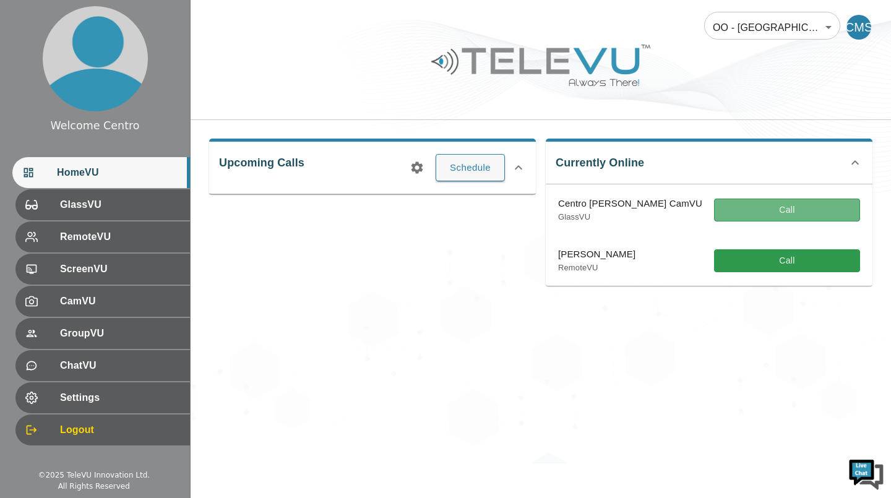
click at [779, 207] on button "Call" at bounding box center [787, 210] width 146 height 23
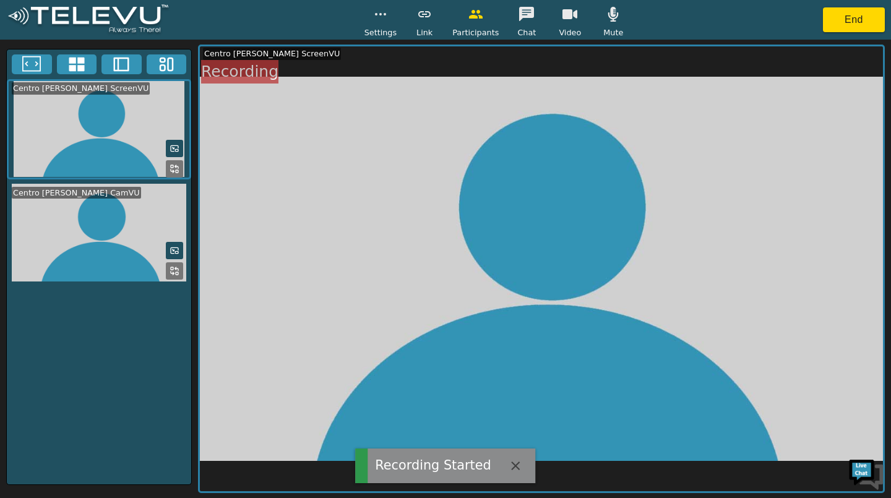
click at [605, 23] on button "button" at bounding box center [613, 14] width 31 height 25
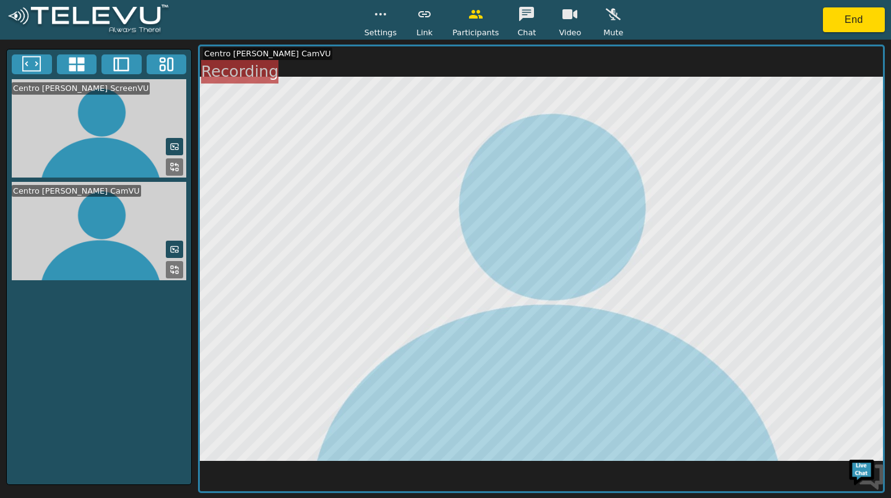
click at [480, 24] on button "button" at bounding box center [475, 14] width 31 height 25
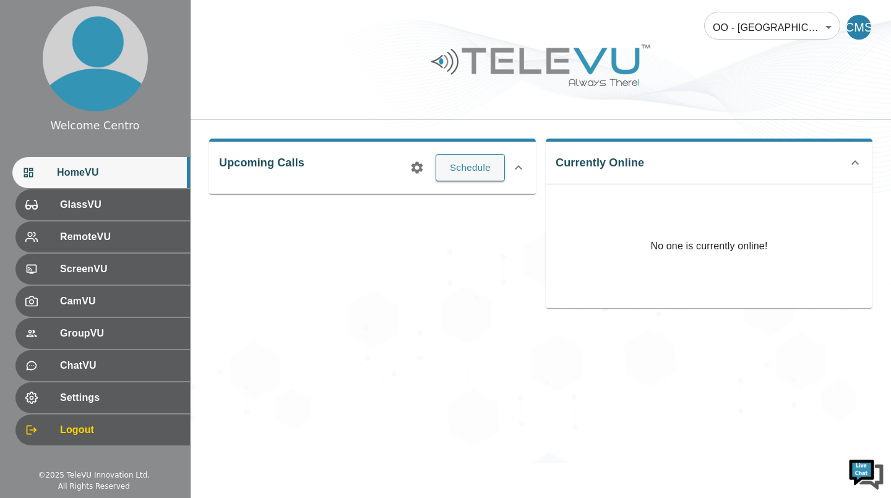
click at [114, 235] on span "RemoteVU" at bounding box center [120, 237] width 120 height 15
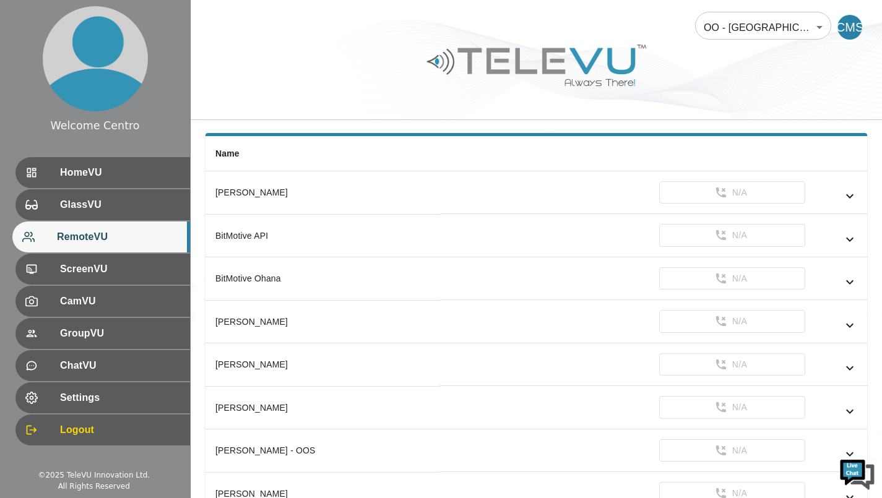
scroll to position [106, 0]
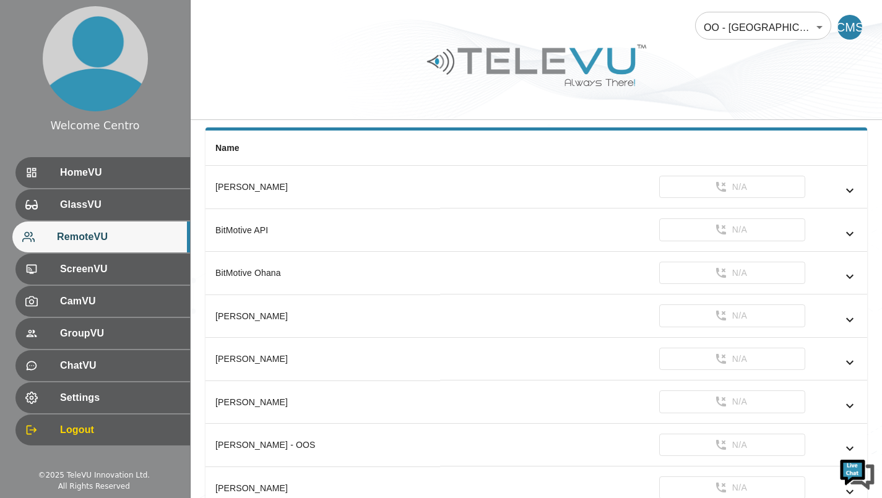
click at [118, 314] on div "CamVU" at bounding box center [102, 301] width 175 height 31
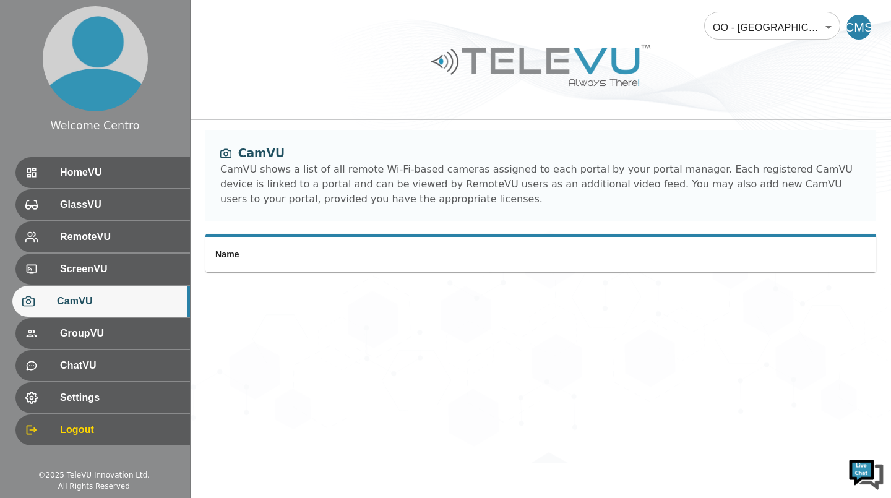
click at [66, 179] on span "HomeVU" at bounding box center [120, 172] width 120 height 15
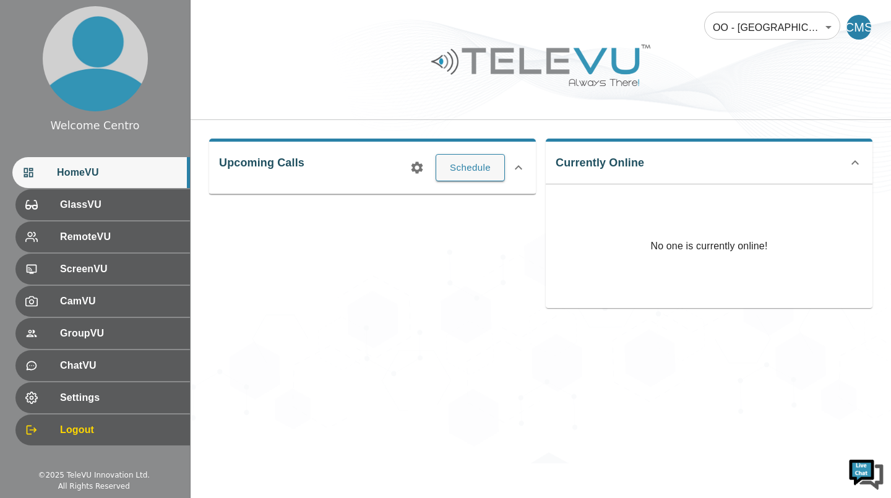
click at [854, 162] on icon at bounding box center [855, 162] width 7 height 4
click at [837, 163] on div "Currently Online No one is currently online!" at bounding box center [709, 157] width 327 height 37
click at [855, 163] on icon at bounding box center [855, 157] width 15 height 15
click at [54, 306] on div at bounding box center [42, 301] width 35 height 12
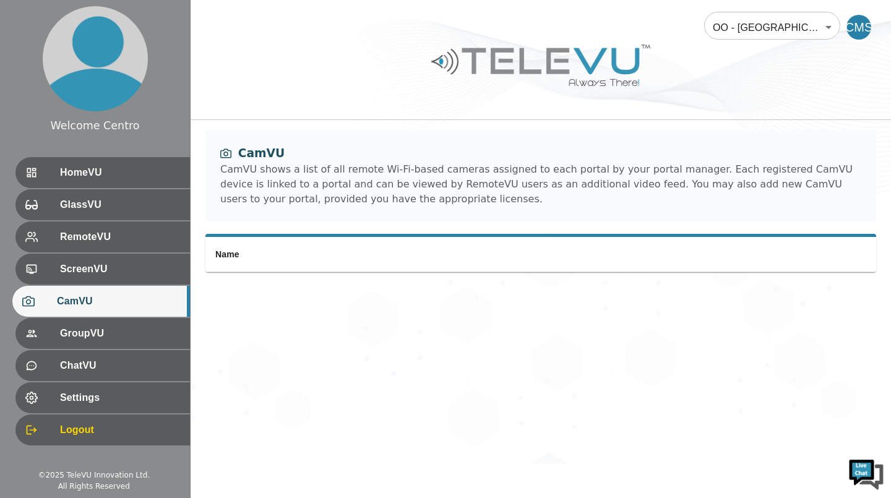
click at [48, 277] on div "ScreenVU" at bounding box center [102, 269] width 175 height 31
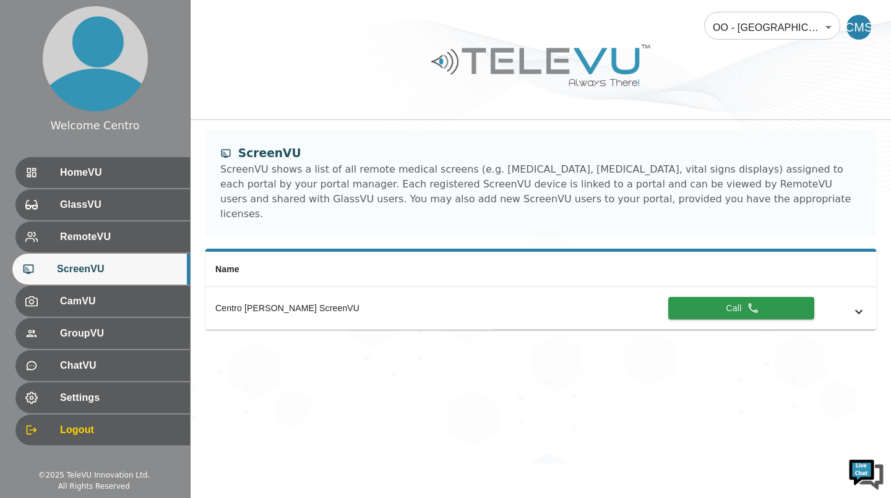
click at [712, 300] on button "Call" at bounding box center [741, 308] width 146 height 23
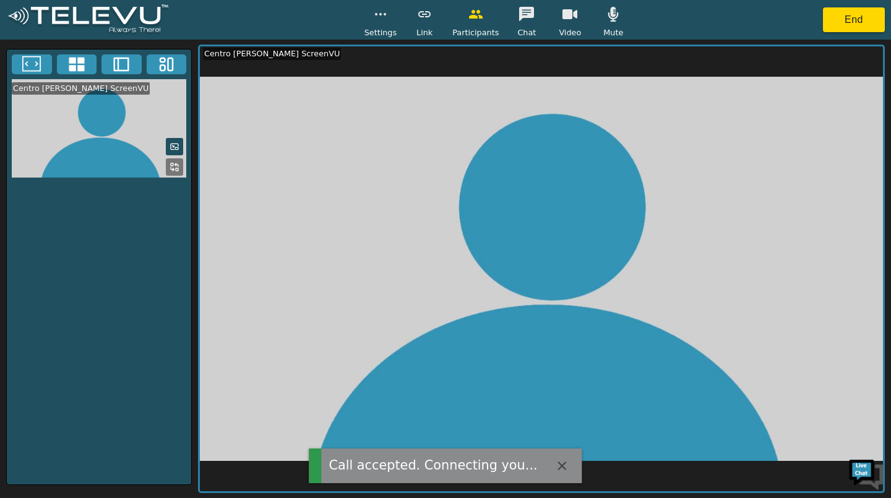
click at [606, 12] on icon "button" at bounding box center [613, 14] width 15 height 15
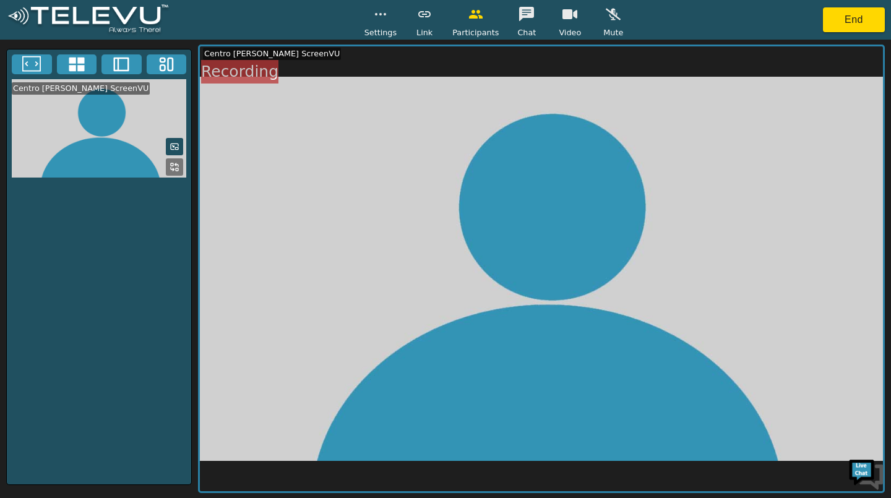
click at [165, 69] on rect at bounding box center [162, 69] width 5 height 6
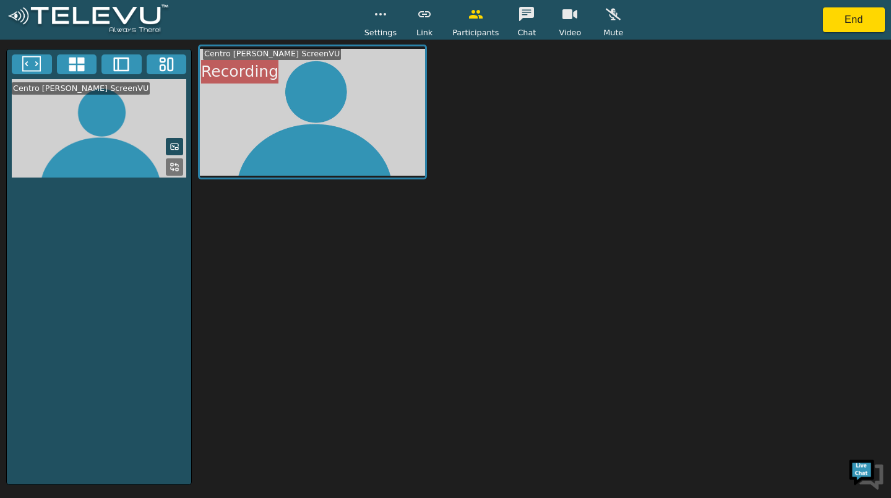
click at [140, 63] on button at bounding box center [122, 64] width 40 height 20
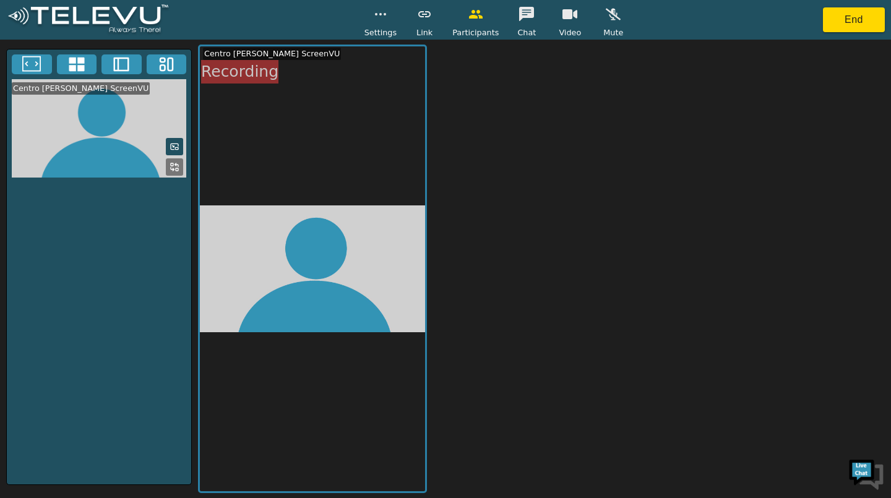
click at [77, 71] on icon at bounding box center [76, 64] width 19 height 19
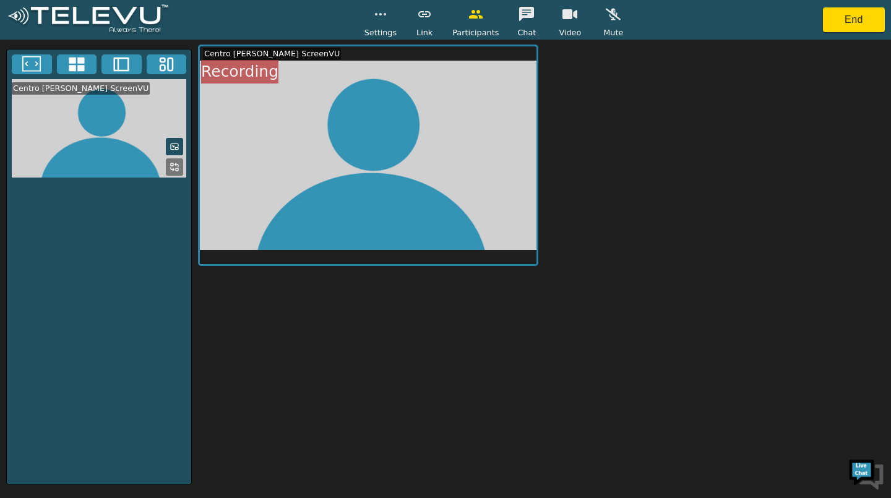
click at [30, 66] on icon at bounding box center [31, 64] width 19 height 19
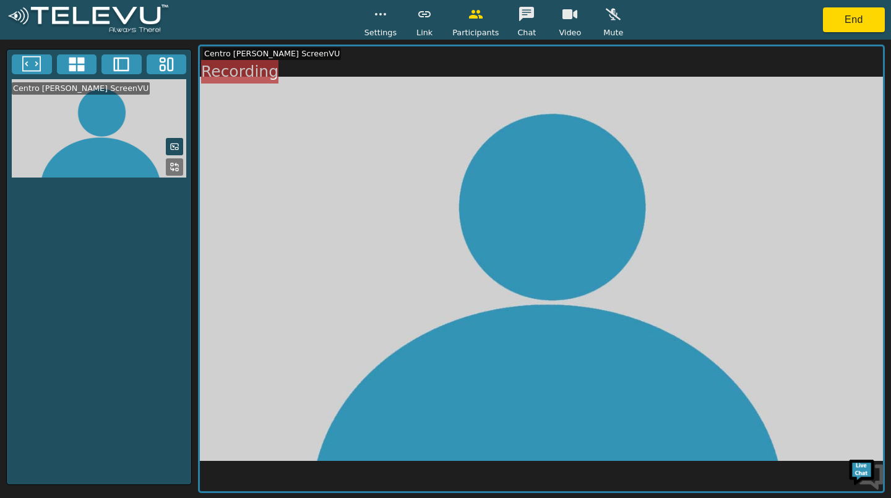
click at [29, 69] on icon at bounding box center [31, 64] width 19 height 19
click at [563, 21] on icon "button" at bounding box center [570, 14] width 15 height 15
click at [173, 162] on icon at bounding box center [175, 167] width 10 height 10
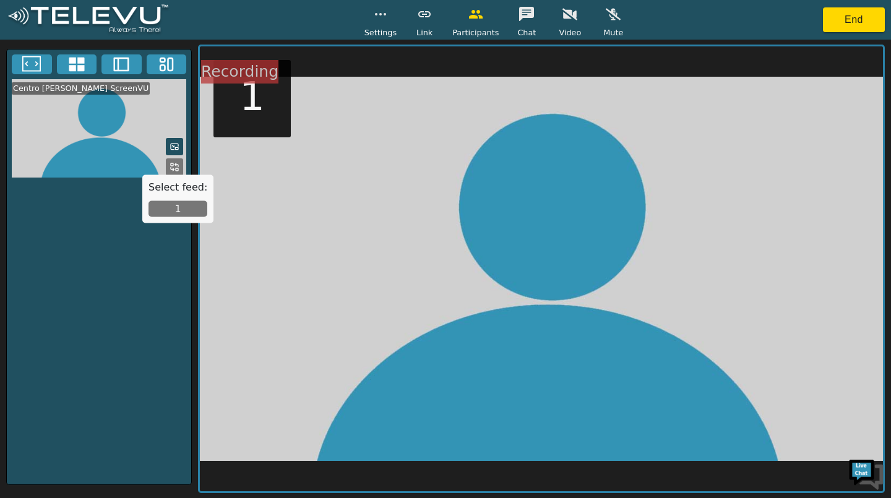
click at [176, 147] on icon at bounding box center [175, 147] width 10 height 10
click at [168, 148] on button at bounding box center [174, 146] width 17 height 17
click at [167, 212] on button "1" at bounding box center [178, 209] width 59 height 16
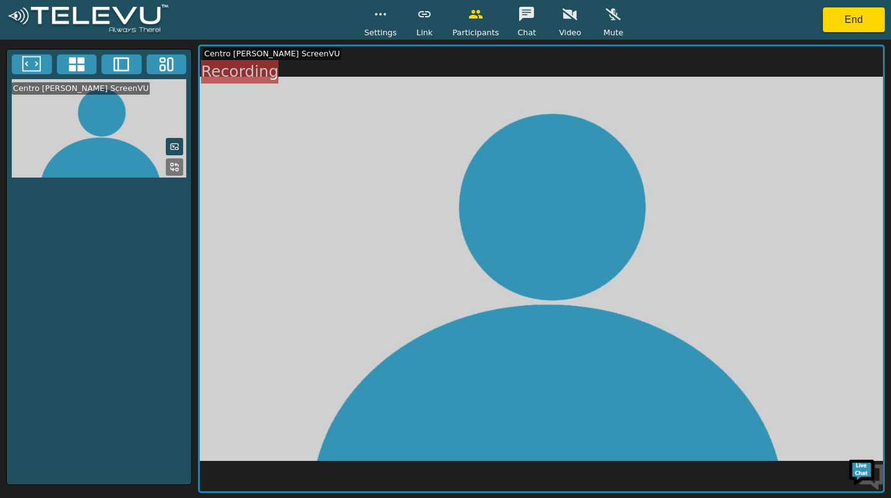
click at [168, 144] on button at bounding box center [174, 146] width 17 height 17
click at [379, 24] on button "button" at bounding box center [380, 14] width 31 height 25
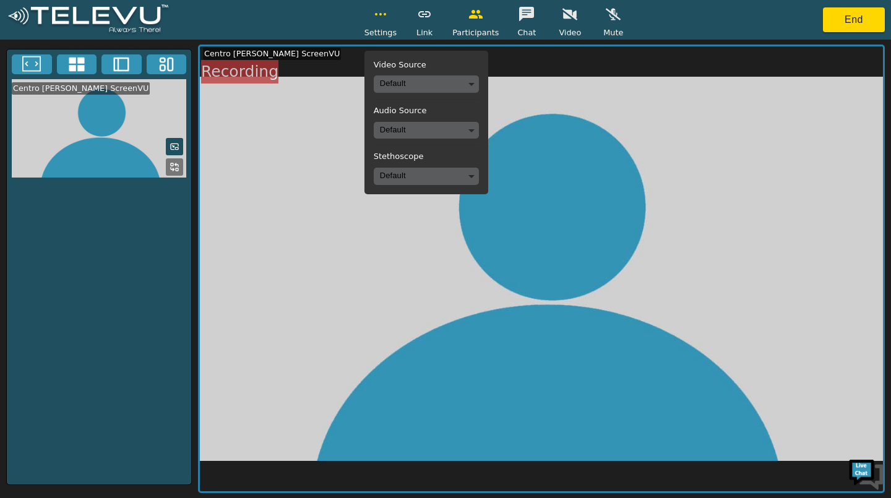
click at [843, 19] on button "End" at bounding box center [854, 19] width 62 height 25
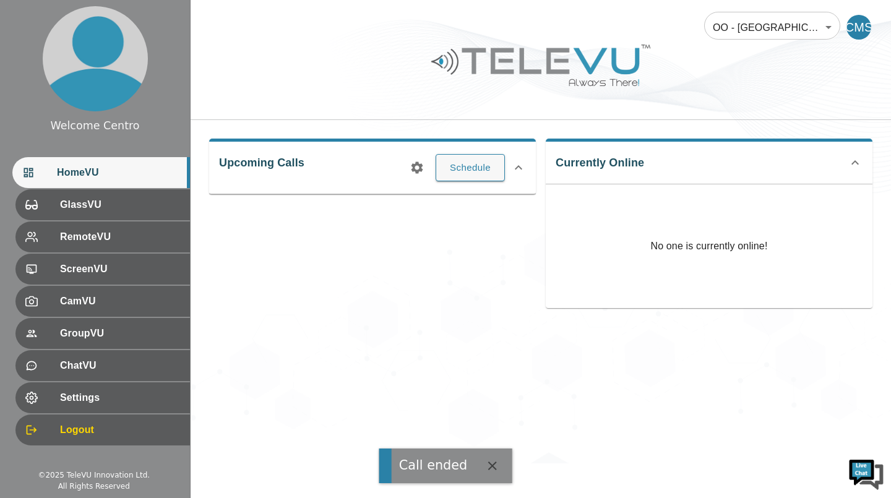
click at [855, 32] on div "CMS" at bounding box center [859, 27] width 25 height 25
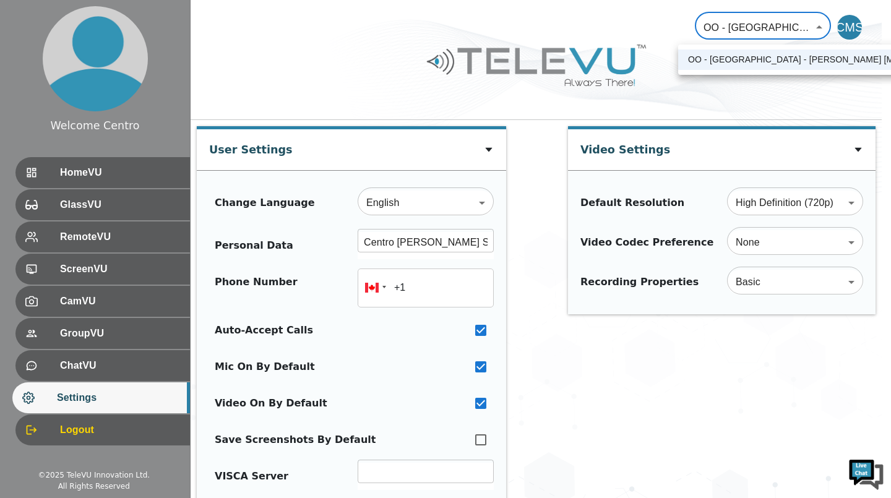
click at [59, 170] on div at bounding box center [445, 249] width 891 height 498
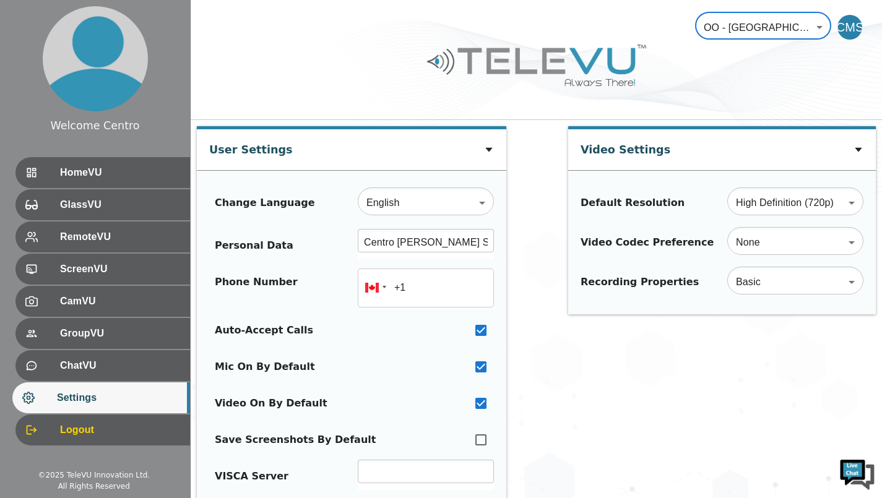
click at [64, 177] on span "HomeVU" at bounding box center [120, 172] width 120 height 15
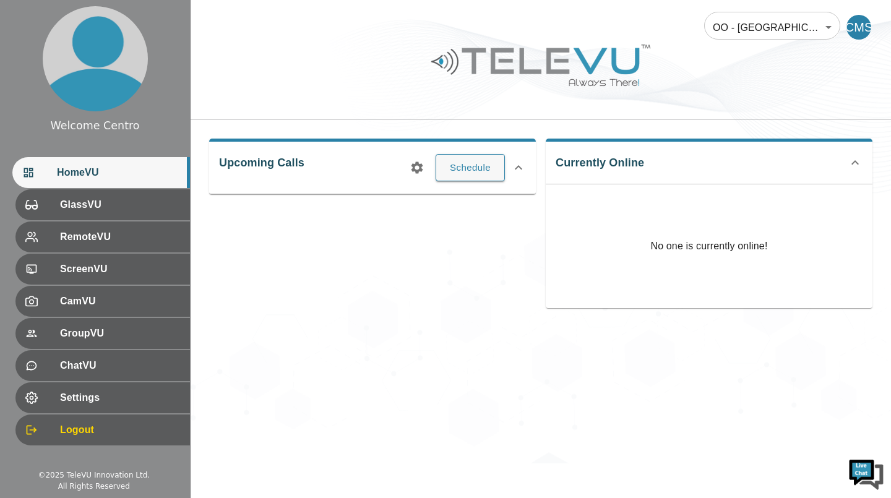
click at [49, 222] on div "RemoteVU" at bounding box center [102, 237] width 175 height 31
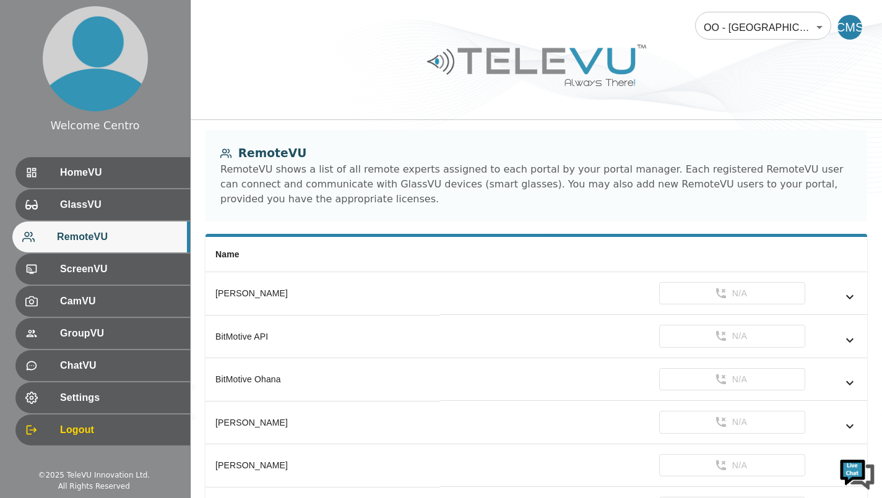
click at [53, 202] on div at bounding box center [42, 205] width 35 height 12
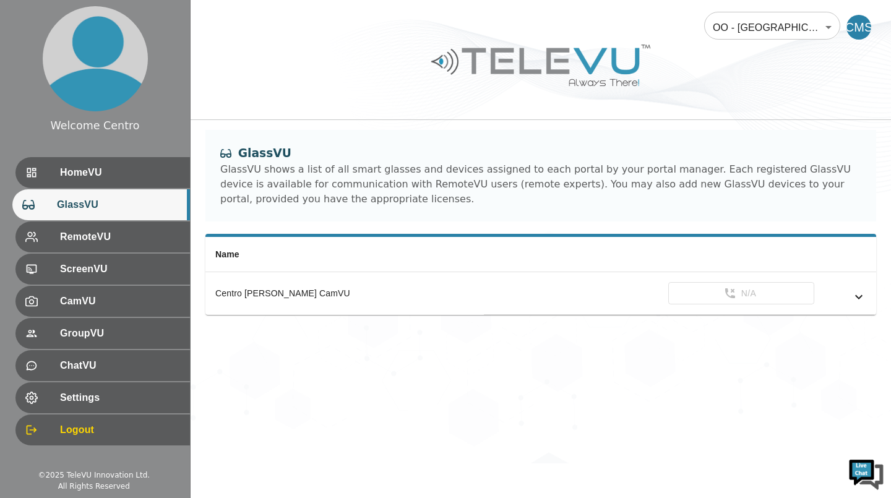
click at [48, 241] on div at bounding box center [42, 237] width 35 height 12
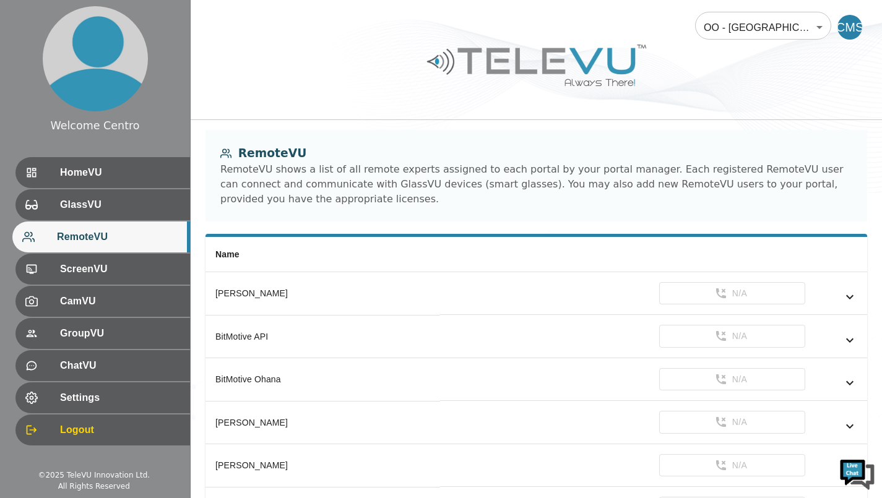
click at [52, 211] on div at bounding box center [42, 205] width 35 height 12
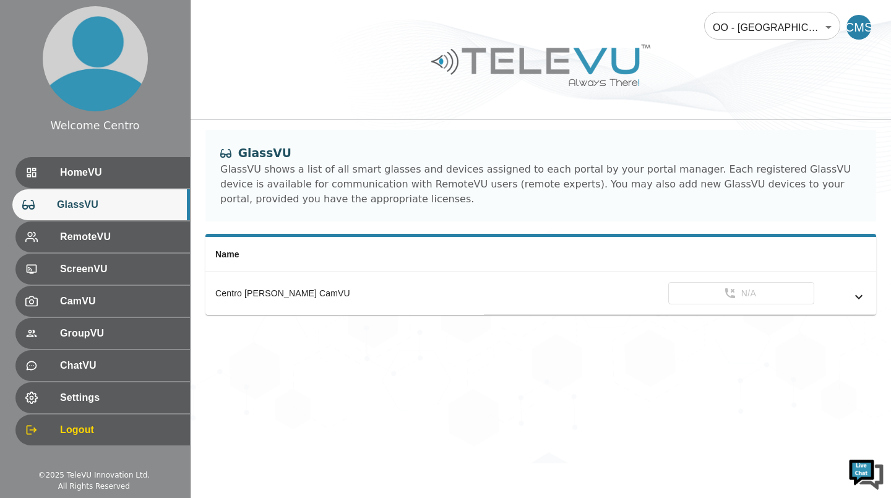
click at [50, 301] on div at bounding box center [42, 301] width 35 height 12
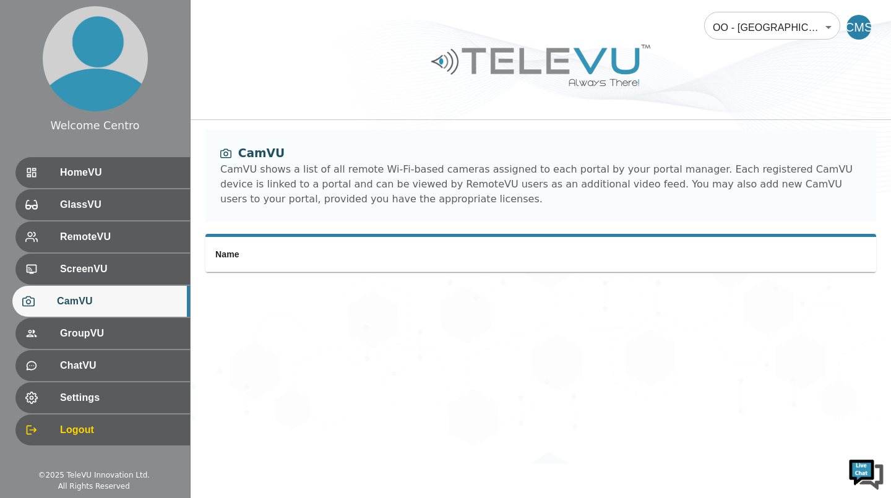
click at [67, 266] on span "ScreenVU" at bounding box center [120, 269] width 120 height 15
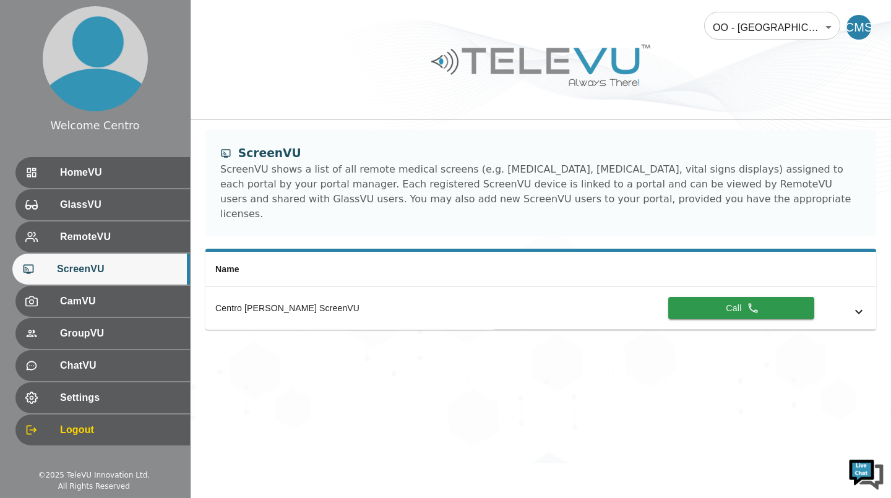
click at [859, 305] on icon "simple table" at bounding box center [859, 312] width 15 height 15
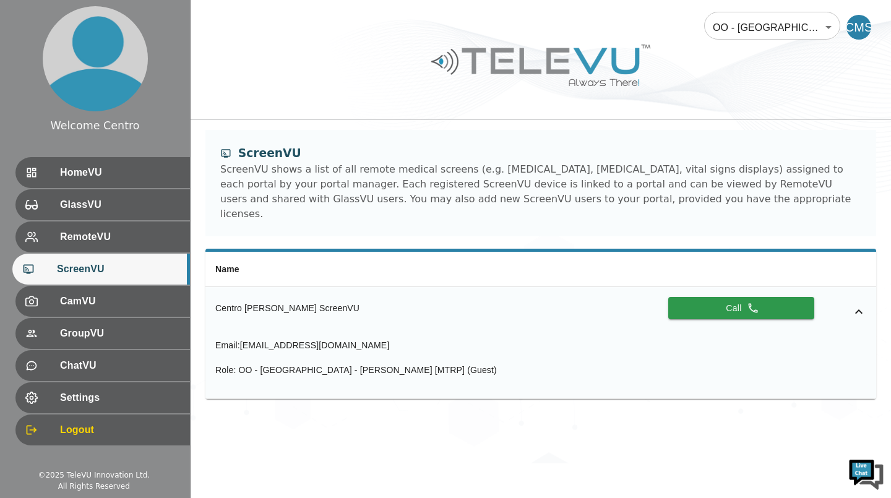
click at [701, 297] on button "Call" at bounding box center [741, 308] width 146 height 23
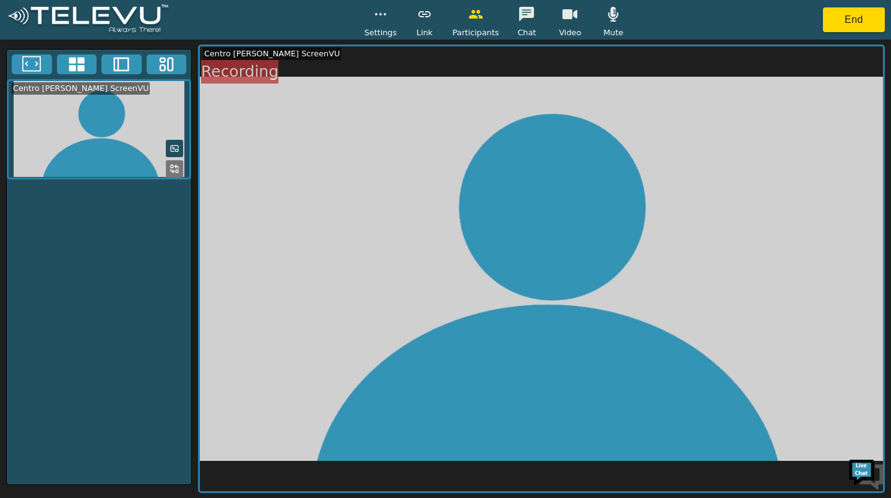
click at [846, 15] on button "End" at bounding box center [854, 19] width 62 height 25
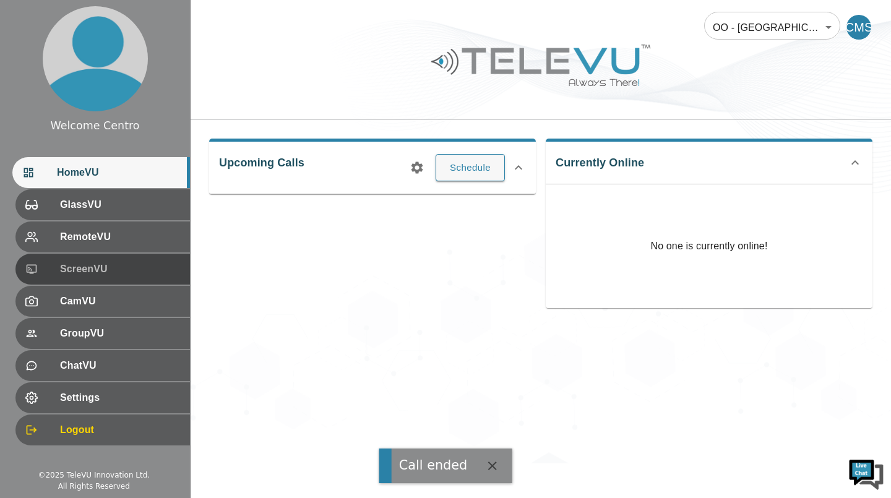
click at [44, 274] on div at bounding box center [42, 269] width 35 height 12
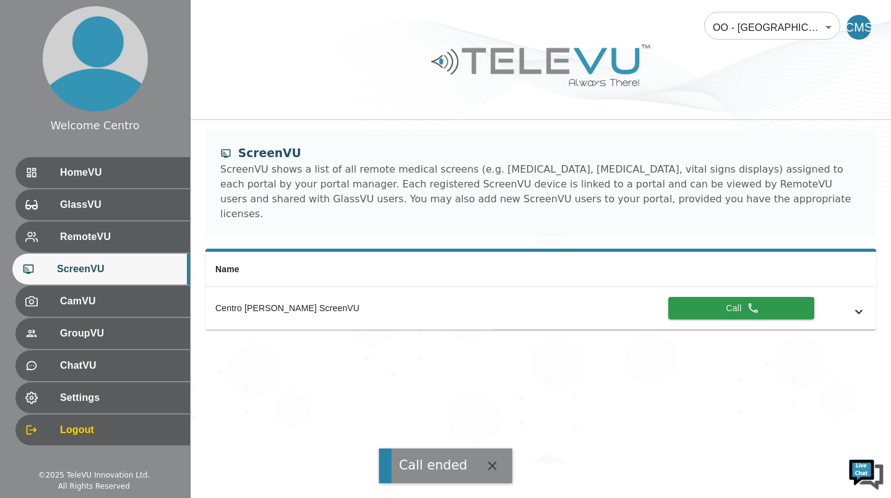
click at [47, 310] on div "CamVU" at bounding box center [102, 301] width 175 height 31
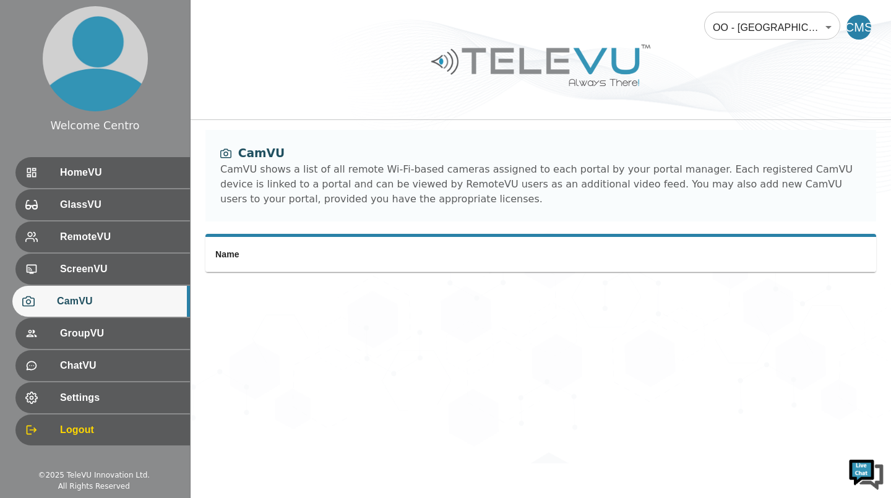
click at [49, 340] on div at bounding box center [42, 333] width 35 height 12
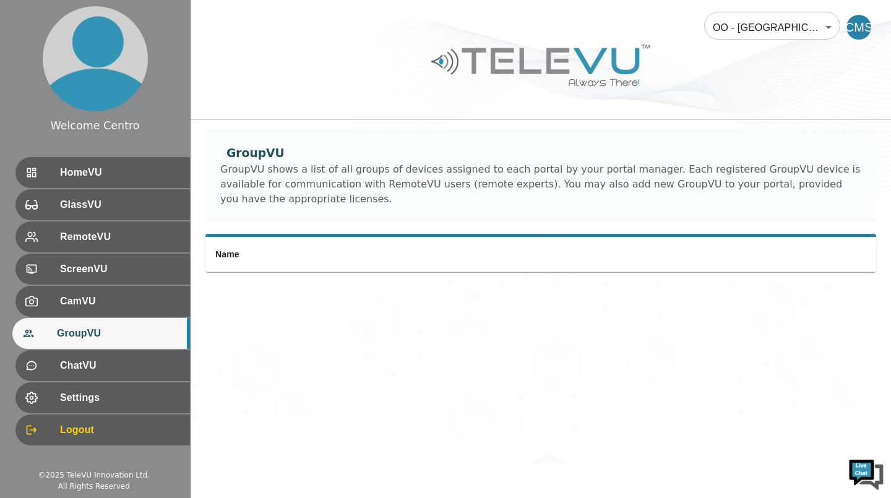
click at [50, 370] on div at bounding box center [42, 366] width 35 height 12
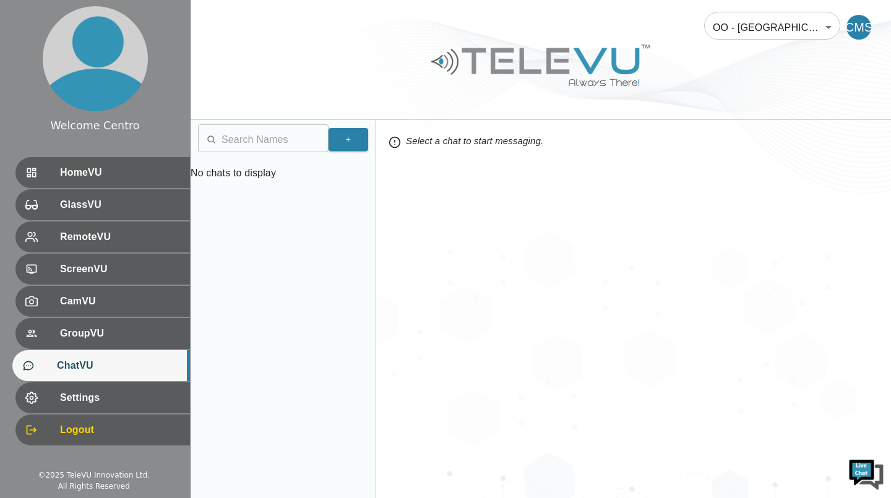
click at [48, 238] on div at bounding box center [42, 237] width 35 height 12
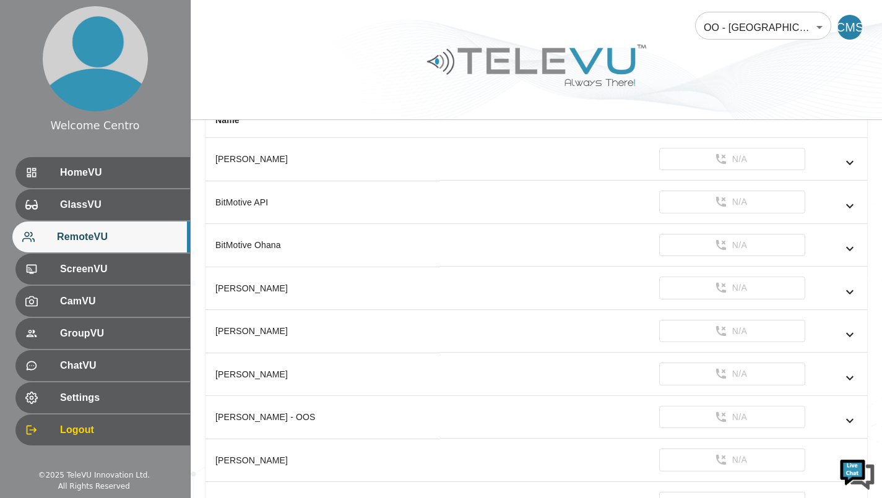
scroll to position [134, 0]
click at [840, 335] on div "simple table" at bounding box center [831, 335] width 52 height 15
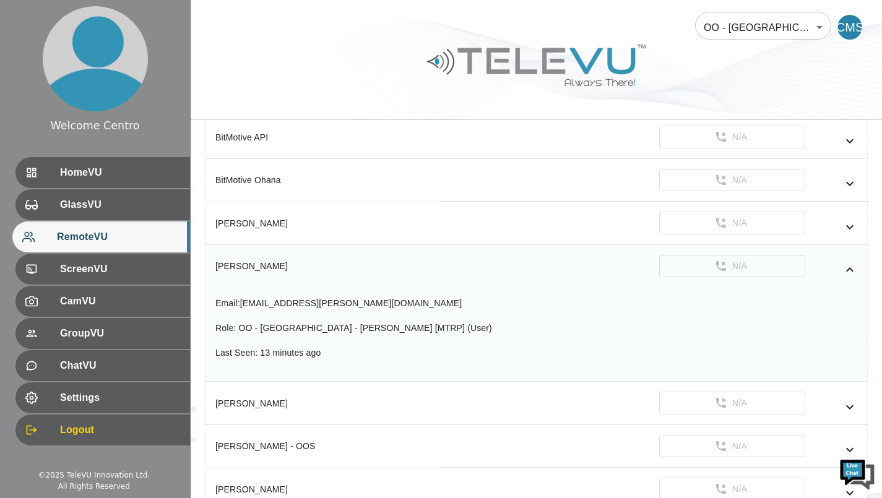
scroll to position [201, 0]
click at [850, 406] on icon "simple table" at bounding box center [849, 406] width 15 height 15
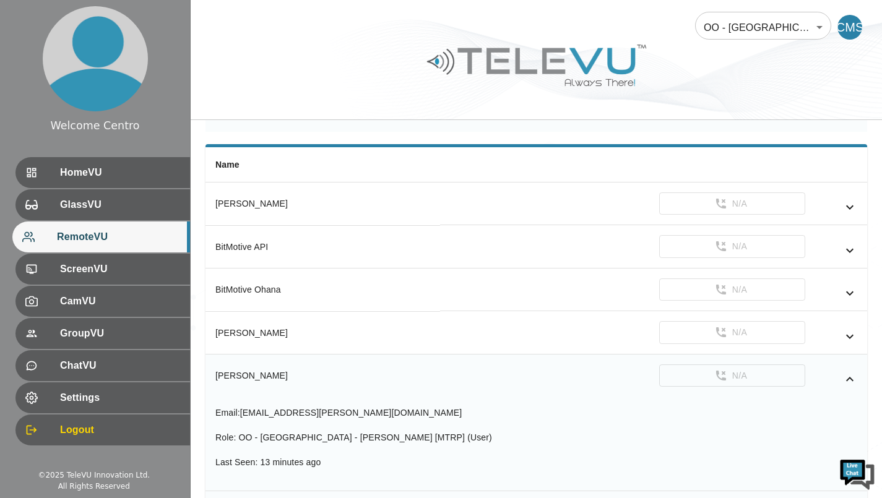
scroll to position [90, 0]
click at [55, 212] on div "GlassVU" at bounding box center [102, 204] width 175 height 31
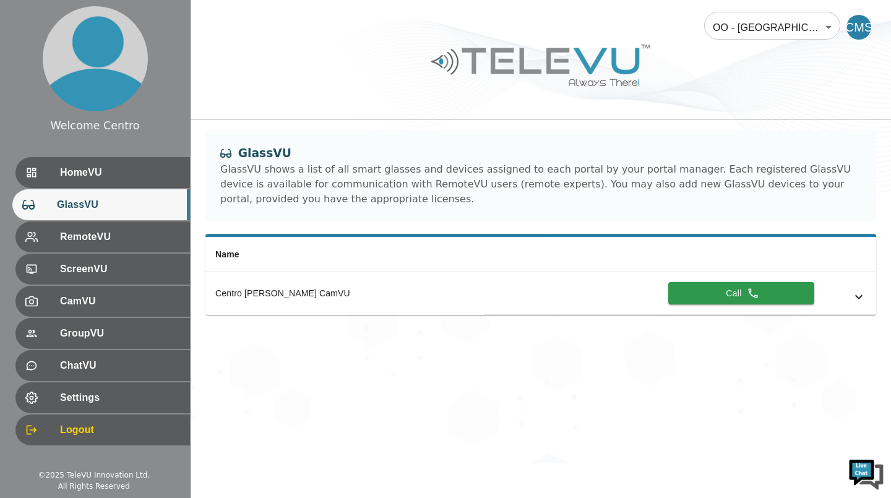
click at [60, 173] on span "HomeVU" at bounding box center [120, 172] width 120 height 15
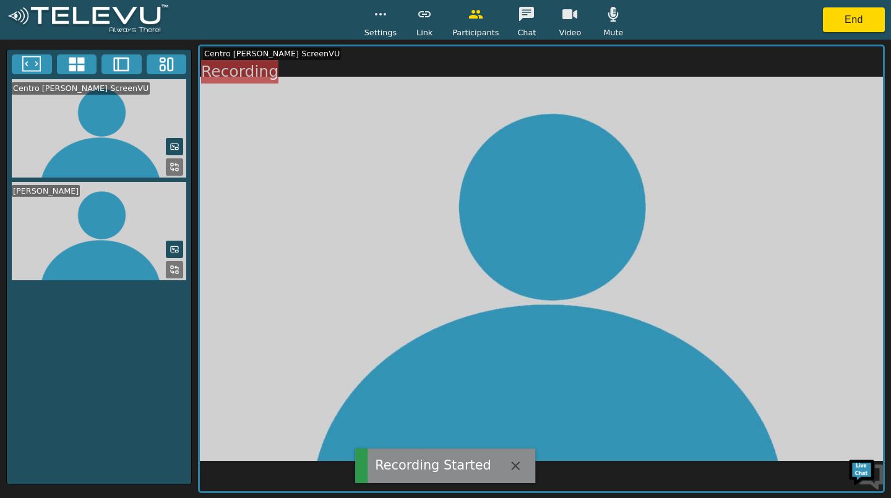
click at [615, 12] on icon "button" at bounding box center [613, 14] width 15 height 15
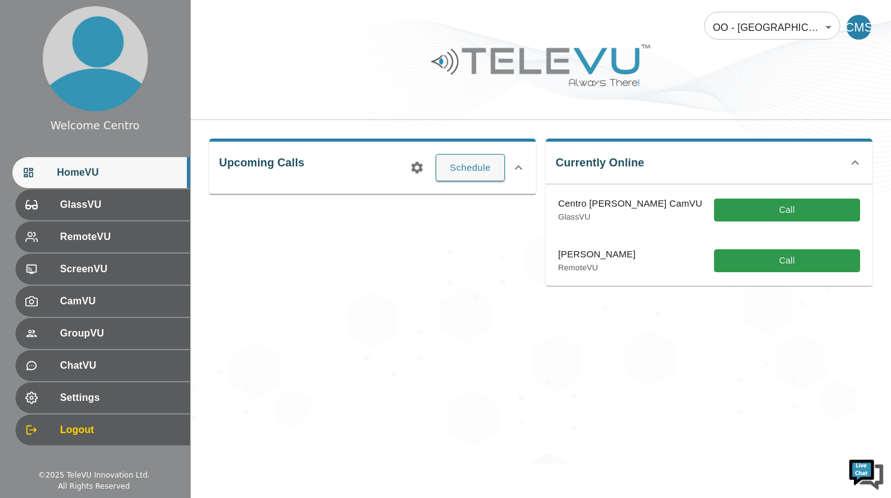
click at [764, 220] on button "Call" at bounding box center [787, 210] width 146 height 23
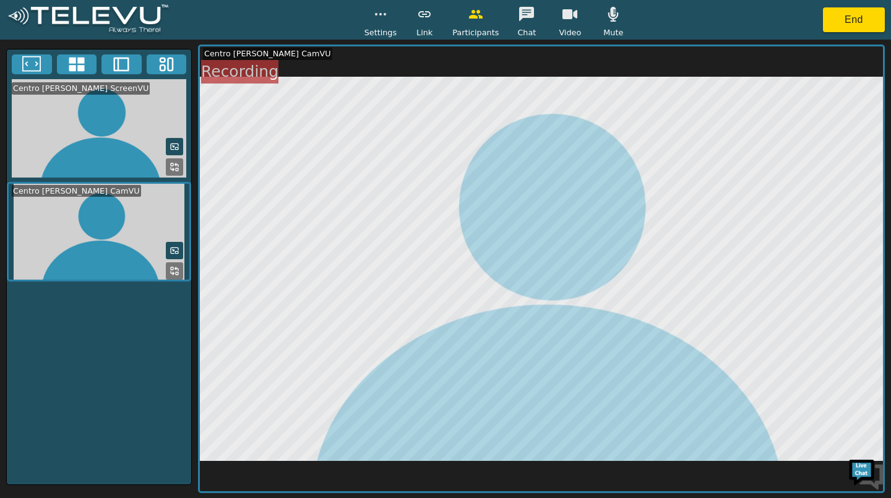
click at [611, 24] on button "button" at bounding box center [613, 14] width 31 height 25
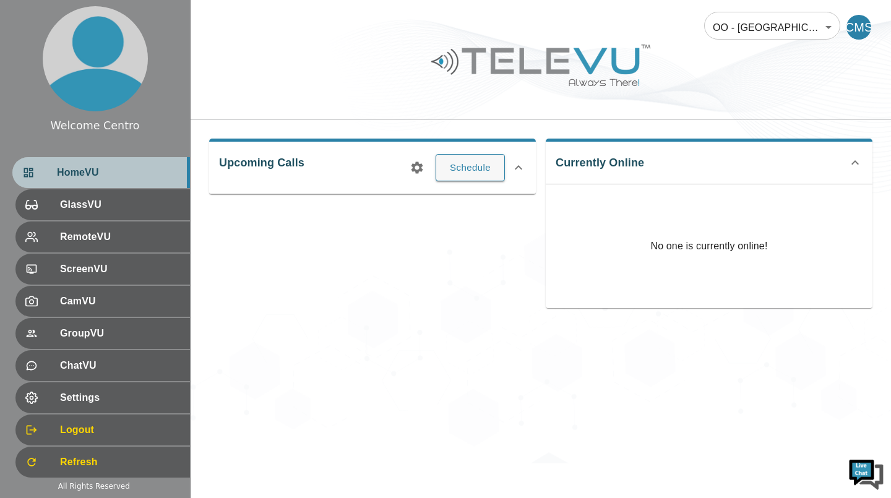
click at [74, 175] on span "HomeVU" at bounding box center [118, 172] width 123 height 15
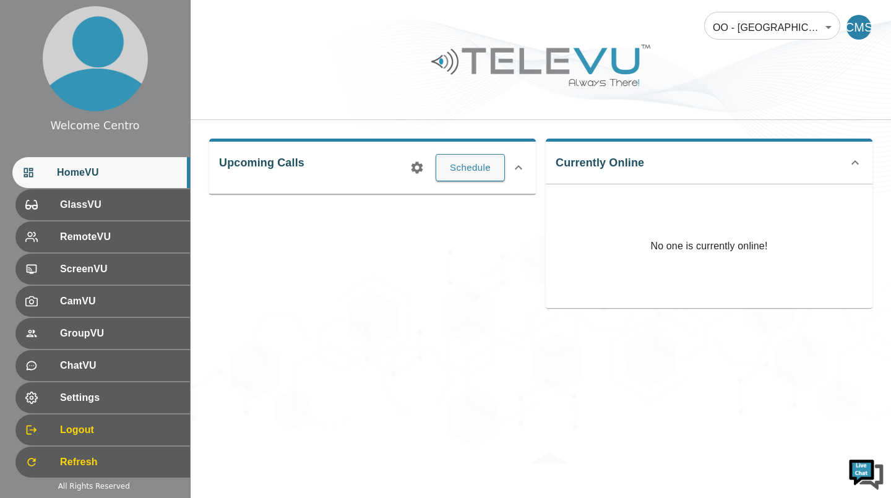
click at [60, 242] on span "RemoteVU" at bounding box center [120, 237] width 120 height 15
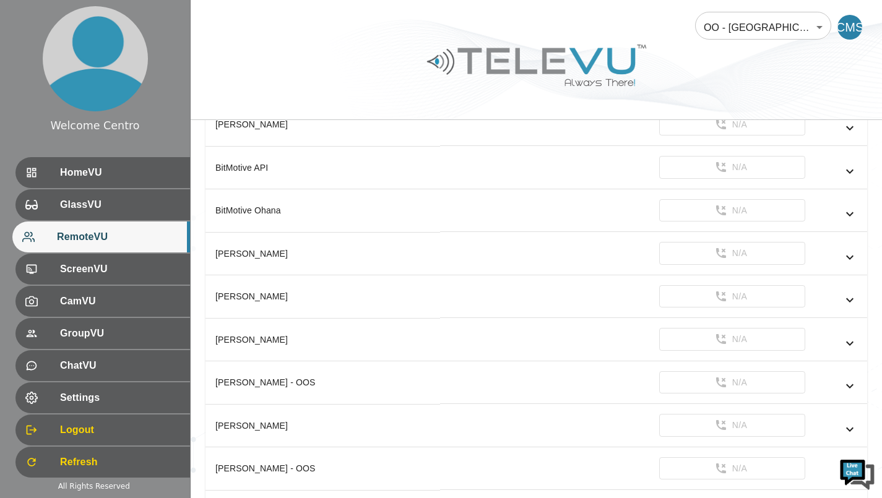
scroll to position [168, 0]
click at [60, 307] on span "CamVU" at bounding box center [120, 301] width 120 height 15
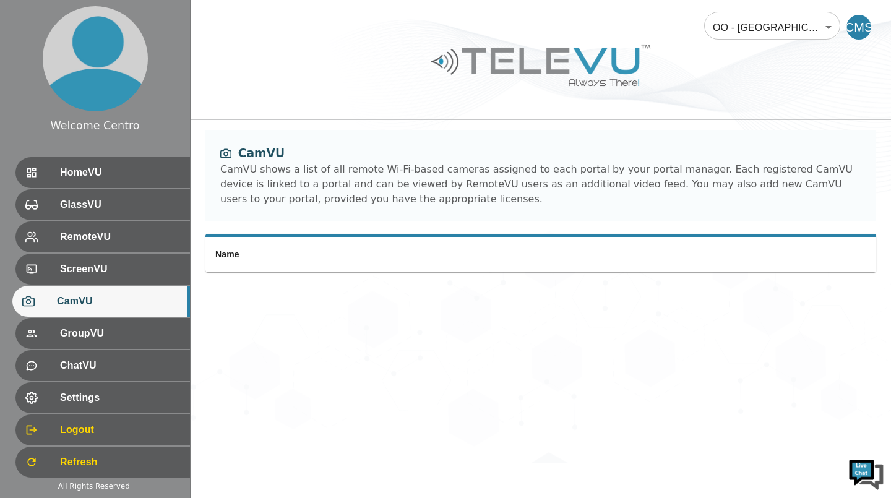
click at [60, 176] on span "HomeVU" at bounding box center [120, 172] width 120 height 15
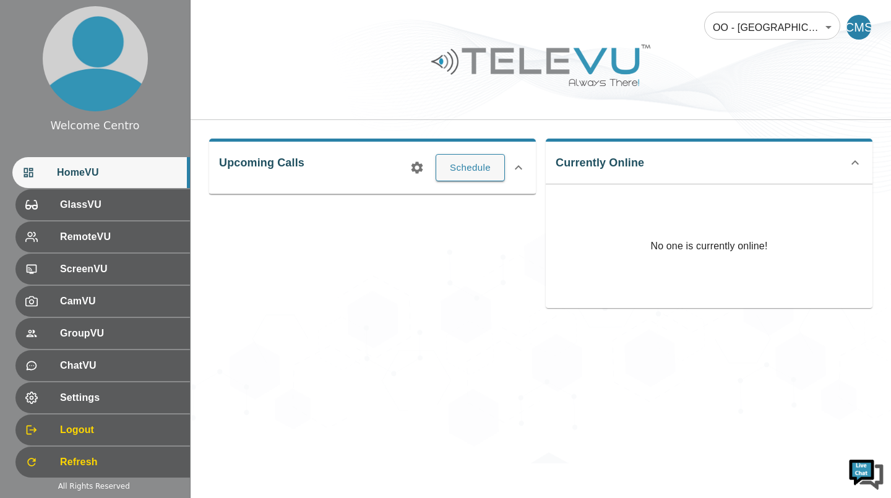
click at [50, 217] on div "GlassVU" at bounding box center [102, 204] width 175 height 31
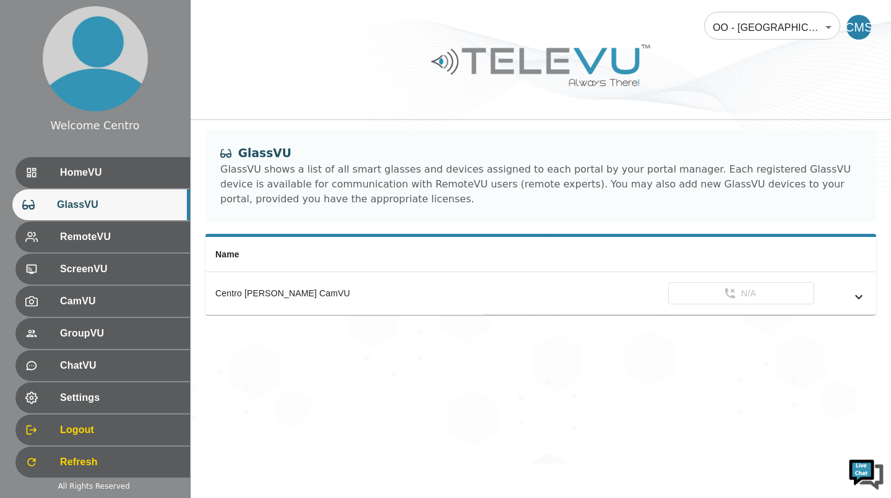
click at [56, 246] on div "RemoteVU" at bounding box center [102, 237] width 175 height 31
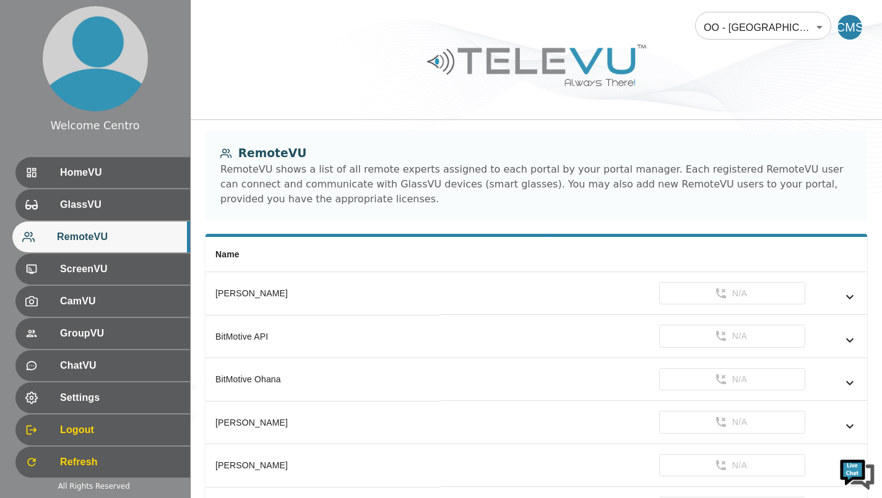
click at [60, 270] on span "ScreenVU" at bounding box center [120, 269] width 120 height 15
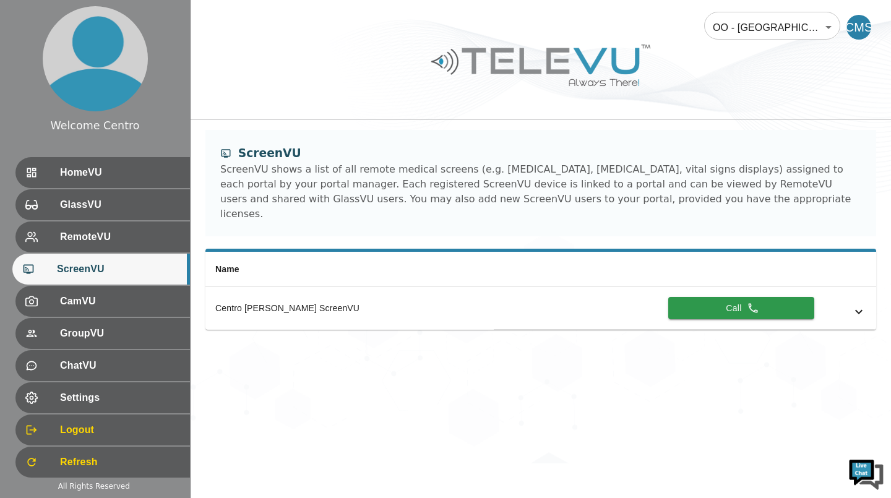
click at [748, 303] on button "Call" at bounding box center [741, 308] width 146 height 23
click at [517, 369] on div "OO - Guatemala - R. Sanchez [MTRP] 206 ​ CMS ScreenVU ScreenVU shows a list of …" at bounding box center [541, 232] width 701 height 464
click at [533, 444] on div "OO - Guatemala - R. Sanchez [MTRP] 206 ​ CMS ScreenVU ScreenVU shows a list of …" at bounding box center [541, 232] width 701 height 464
click at [722, 445] on div "OO - Guatemala - R. Sanchez [MTRP] 206 ​ CMS ScreenVU ScreenVU shows a list of …" at bounding box center [541, 232] width 701 height 464
click at [785, 214] on div "ScreenVU ScreenVU shows a list of all remote medical screens (e.g. fluoroscopy,…" at bounding box center [540, 183] width 671 height 106
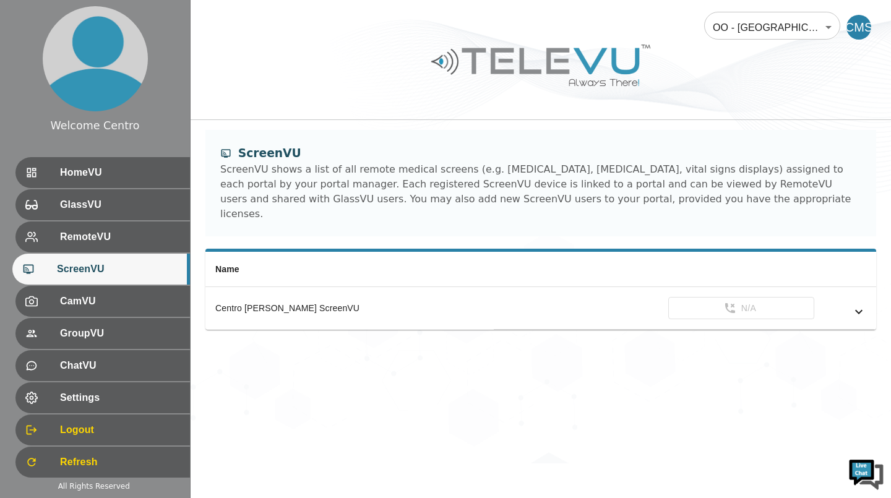
click at [426, 372] on div "OO - Guatemala - R. Sanchez [MTRP] 206 ​ CMS ScreenVU ScreenVU shows a list of …" at bounding box center [541, 232] width 701 height 464
click at [498, 384] on div "OO - Guatemala - R. Sanchez [MTRP] 206 ​ CMS ScreenVU ScreenVU shows a list of …" at bounding box center [541, 232] width 701 height 464
click at [732, 298] on button "Call" at bounding box center [741, 308] width 146 height 23
click at [719, 297] on button "Calling" at bounding box center [741, 308] width 146 height 23
click at [736, 297] on button "Calling" at bounding box center [741, 308] width 146 height 23
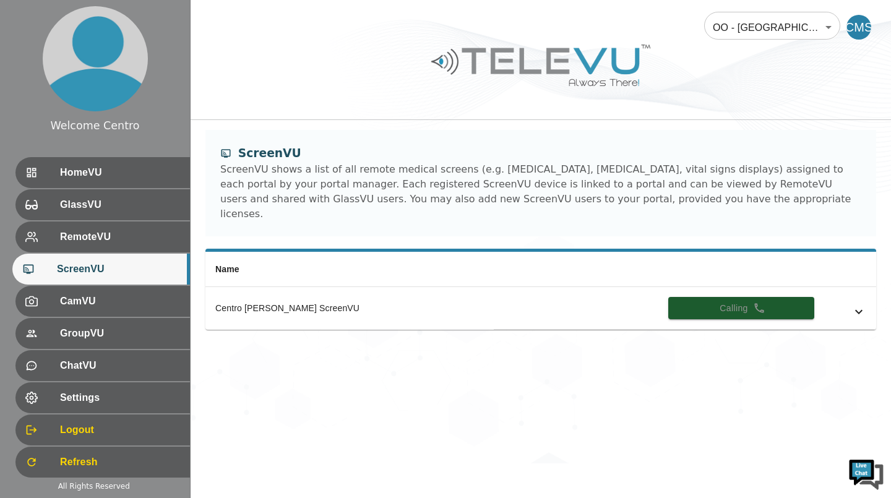
click at [66, 308] on span "CamVU" at bounding box center [120, 301] width 120 height 15
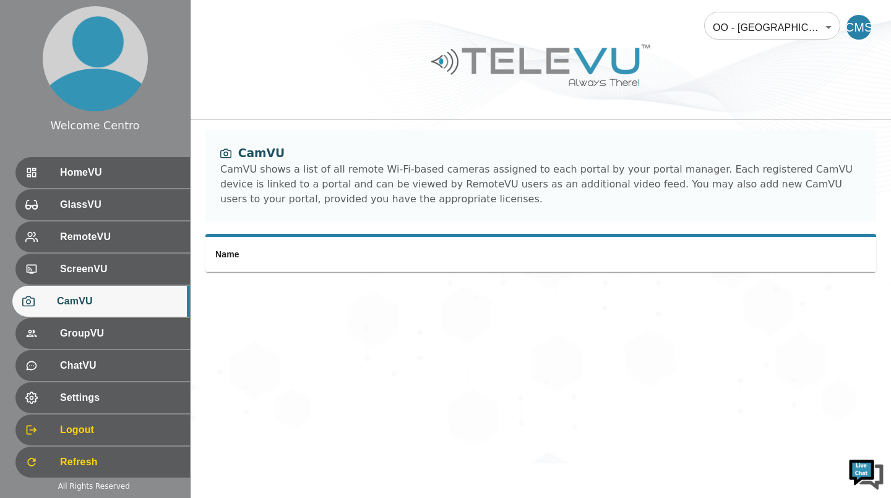
click at [50, 471] on div "Refresh" at bounding box center [102, 462] width 175 height 31
click at [60, 272] on span "ScreenVU" at bounding box center [120, 269] width 120 height 15
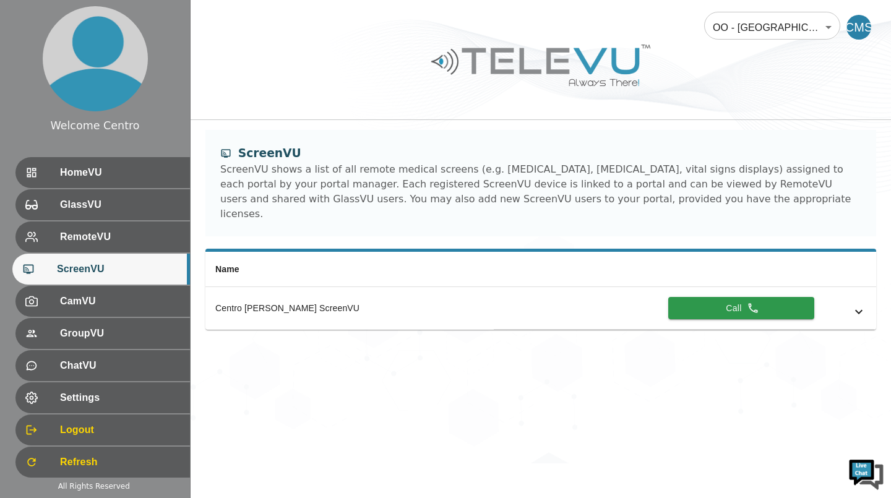
click at [724, 298] on button "Call" at bounding box center [741, 308] width 146 height 23
click at [71, 244] on span "RemoteVU" at bounding box center [120, 237] width 120 height 15
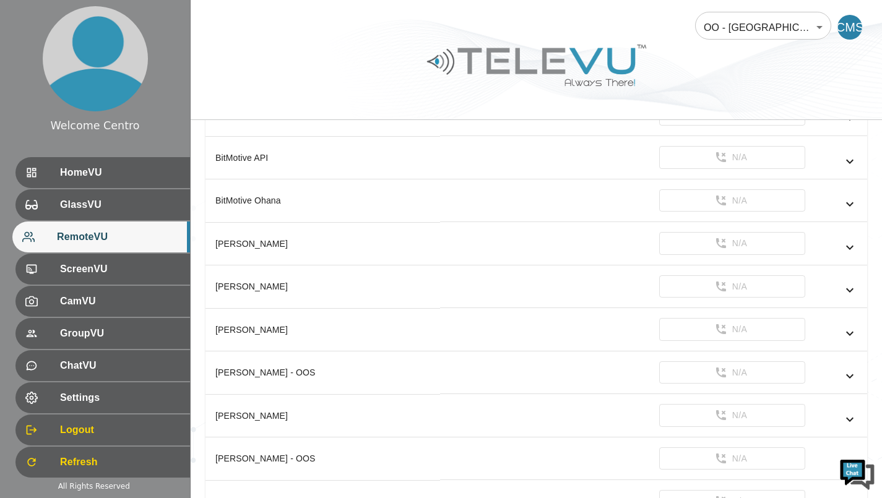
scroll to position [179, 0]
click at [60, 205] on span "GlassVU" at bounding box center [120, 204] width 120 height 15
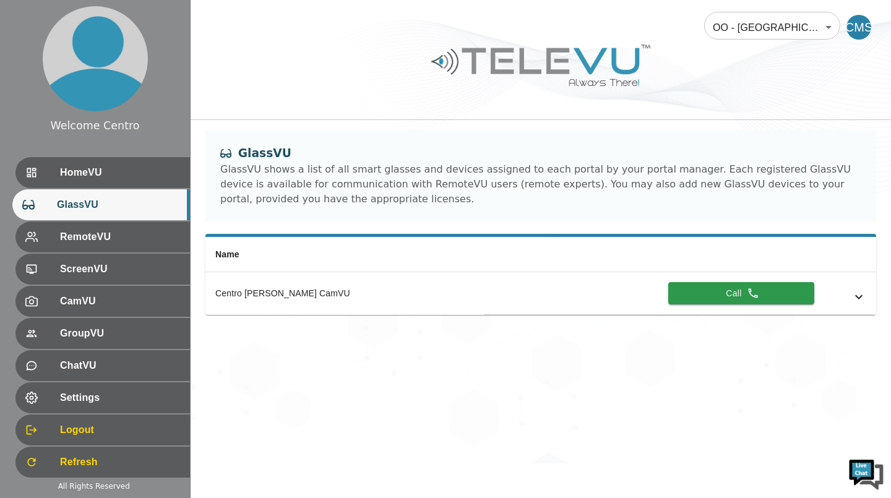
click at [723, 294] on button "Call" at bounding box center [741, 293] width 146 height 23
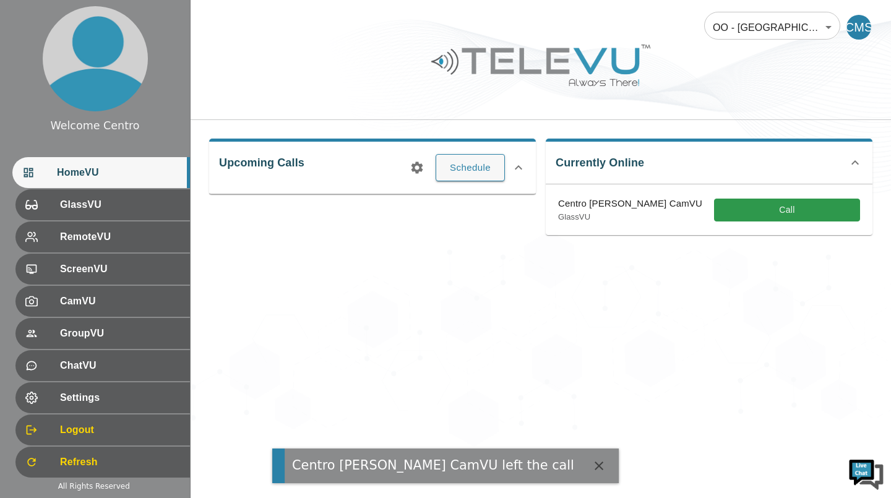
click at [767, 217] on button "Call" at bounding box center [787, 210] width 146 height 23
click at [782, 215] on button "Call" at bounding box center [787, 210] width 146 height 23
click at [792, 206] on button "Call" at bounding box center [787, 210] width 146 height 23
click at [612, 271] on div "OO - Guatemala - R. Sanchez [MTRP] 206 ​ CMS Upcoming Calls Schedule Currently …" at bounding box center [541, 232] width 701 height 464
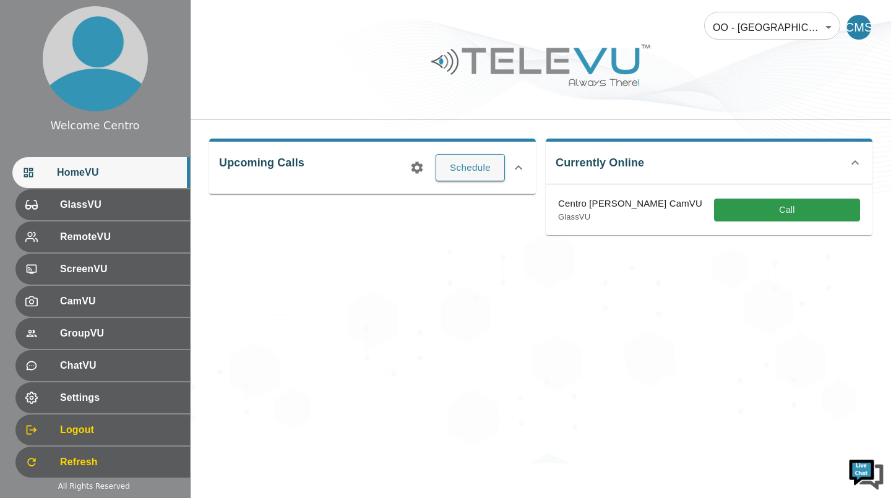
click at [800, 213] on button "Call" at bounding box center [787, 210] width 146 height 23
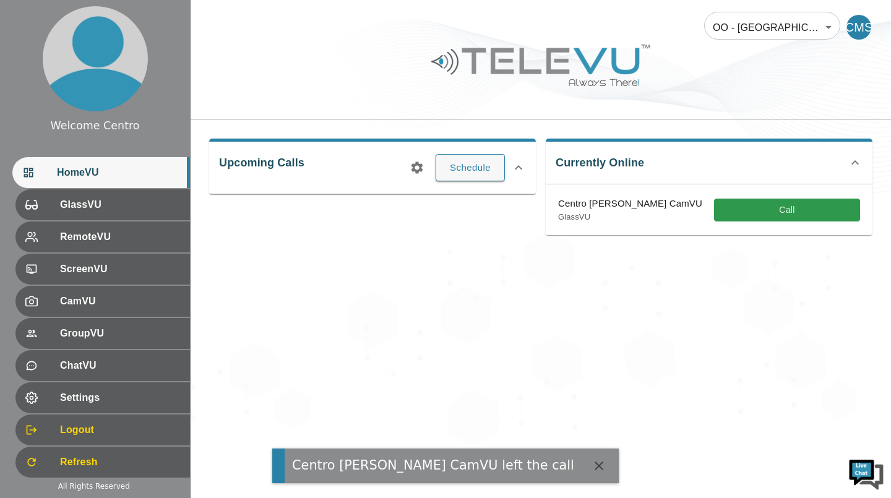
click at [798, 209] on button "Call" at bounding box center [787, 210] width 146 height 23
click at [520, 306] on div "OO - Guatemala - R. Sanchez [MTRP] 206 ​ CMS Upcoming Calls Schedule Currently …" at bounding box center [541, 232] width 701 height 464
click at [774, 213] on button "Call" at bounding box center [787, 210] width 146 height 23
click at [780, 214] on button "Call" at bounding box center [787, 210] width 146 height 23
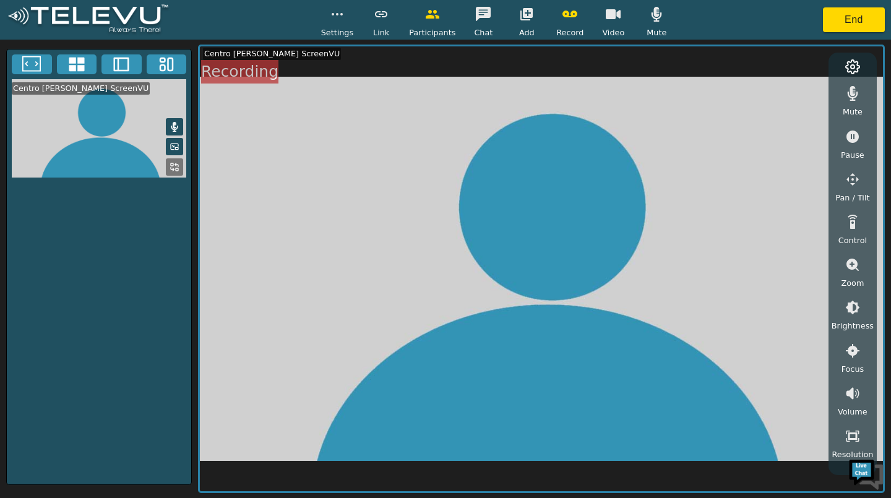
click at [644, 24] on button "button" at bounding box center [656, 14] width 31 height 25
click at [847, 148] on button "button" at bounding box center [852, 136] width 31 height 25
click at [613, 21] on icon "button" at bounding box center [613, 14] width 15 height 15
click at [613, 25] on button "button" at bounding box center [613, 14] width 31 height 25
click at [476, 20] on icon "button" at bounding box center [483, 14] width 15 height 15
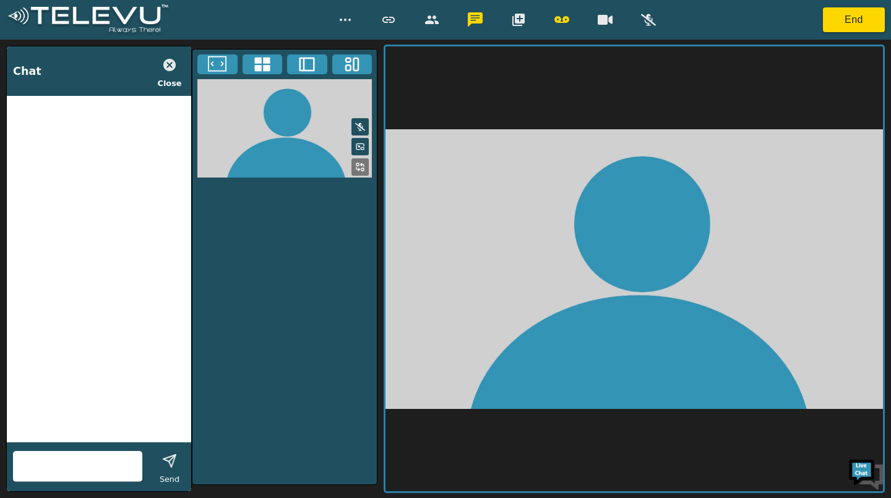
click at [86, 461] on input "text" at bounding box center [77, 467] width 129 height 20
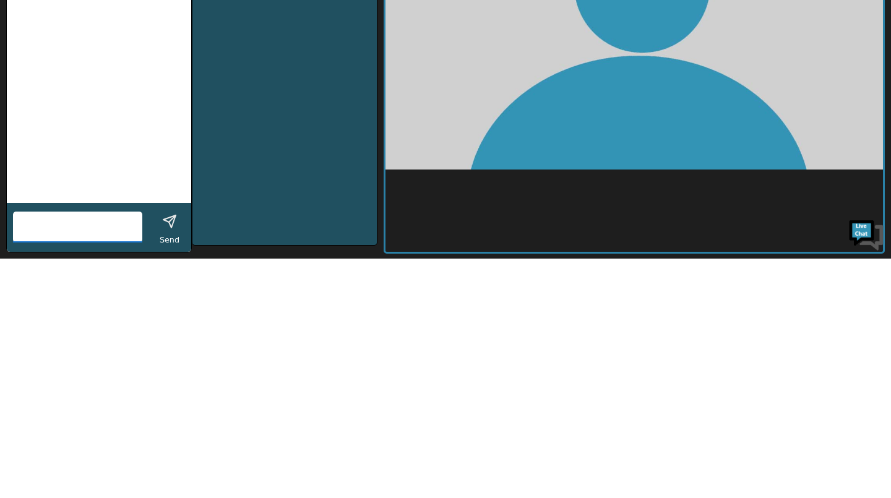
click at [72, 318] on div at bounding box center [99, 269] width 184 height 347
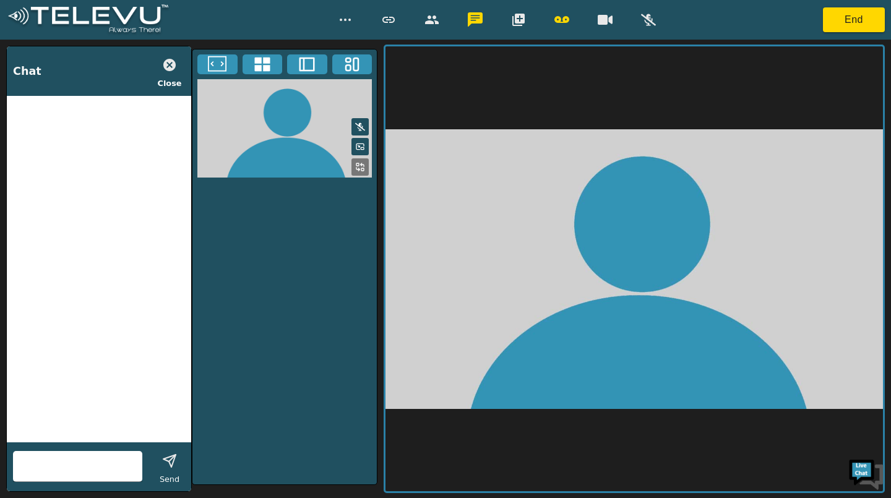
click at [844, 16] on button "End" at bounding box center [854, 19] width 62 height 25
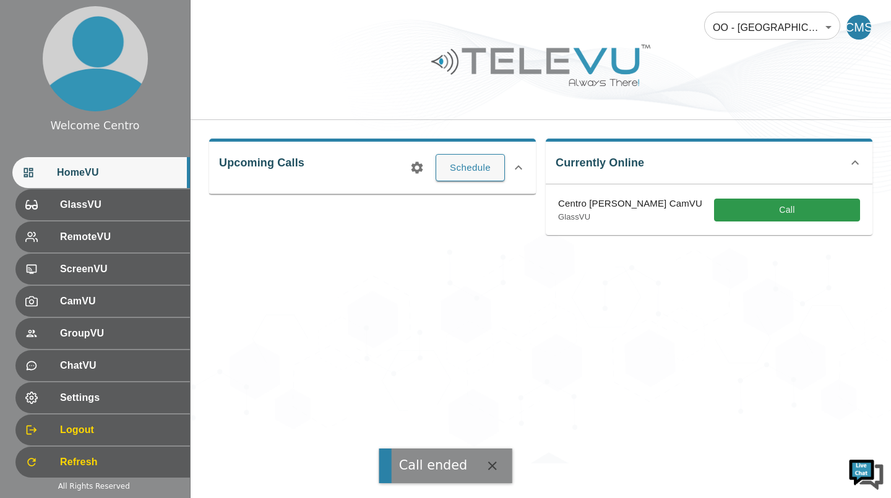
click at [764, 209] on button "Call" at bounding box center [787, 210] width 146 height 23
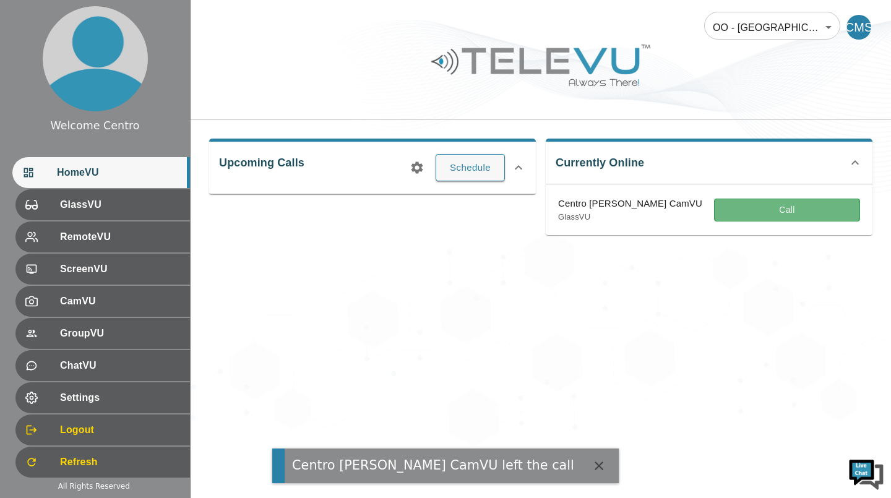
click at [801, 209] on button "Call" at bounding box center [787, 210] width 146 height 23
click at [776, 215] on button "Call" at bounding box center [787, 210] width 146 height 23
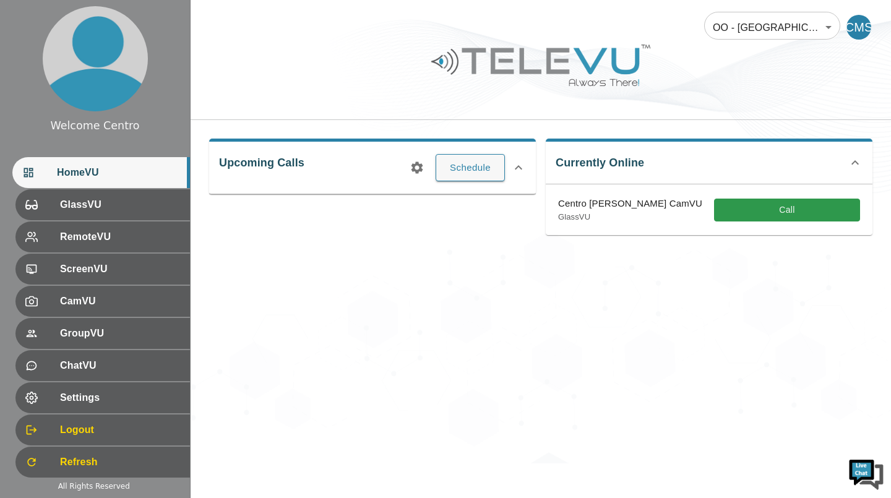
click at [759, 208] on button "Call" at bounding box center [787, 210] width 146 height 23
click at [761, 209] on button "Call" at bounding box center [787, 210] width 146 height 23
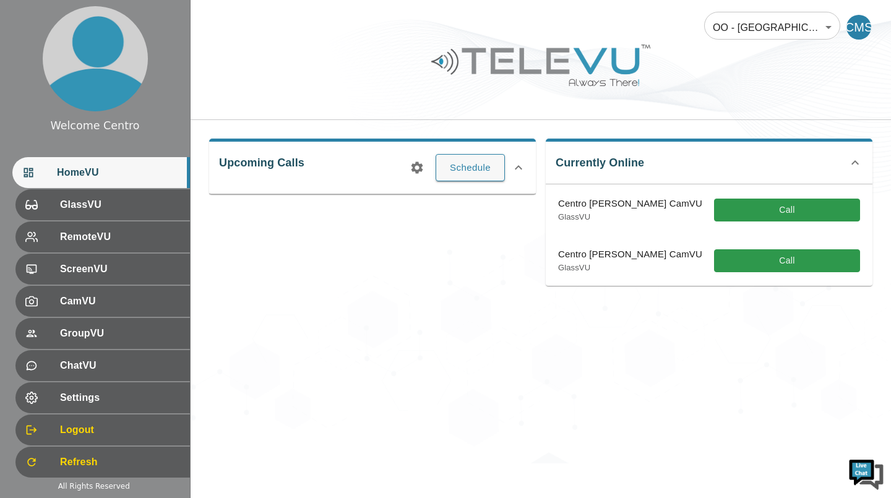
click at [751, 266] on button "Call" at bounding box center [787, 260] width 146 height 23
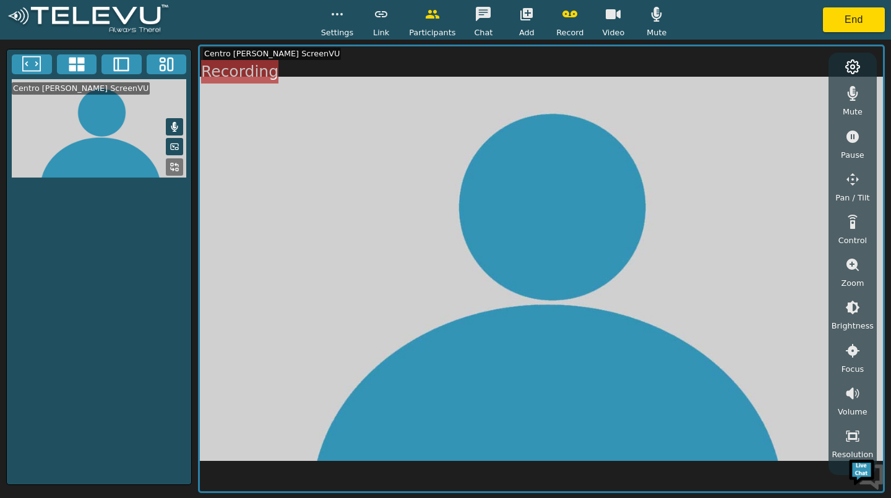
click at [848, 13] on button "End" at bounding box center [854, 19] width 62 height 25
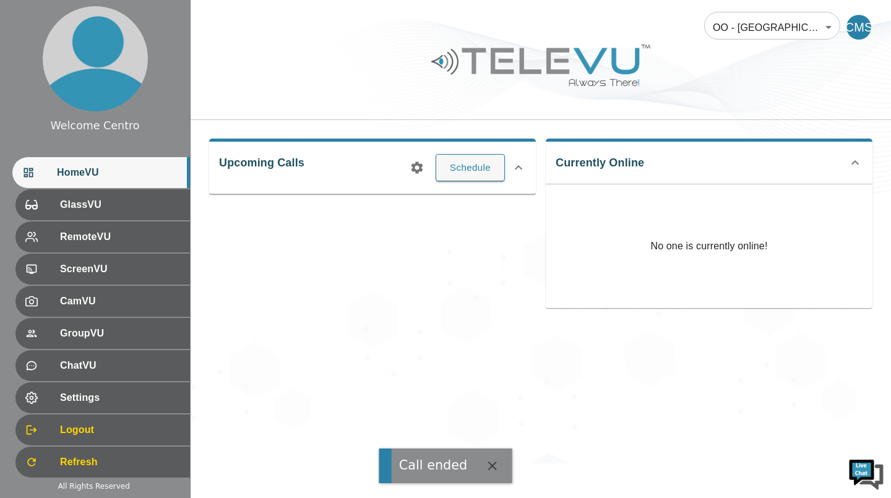
click at [60, 208] on span "GlassVU" at bounding box center [120, 204] width 120 height 15
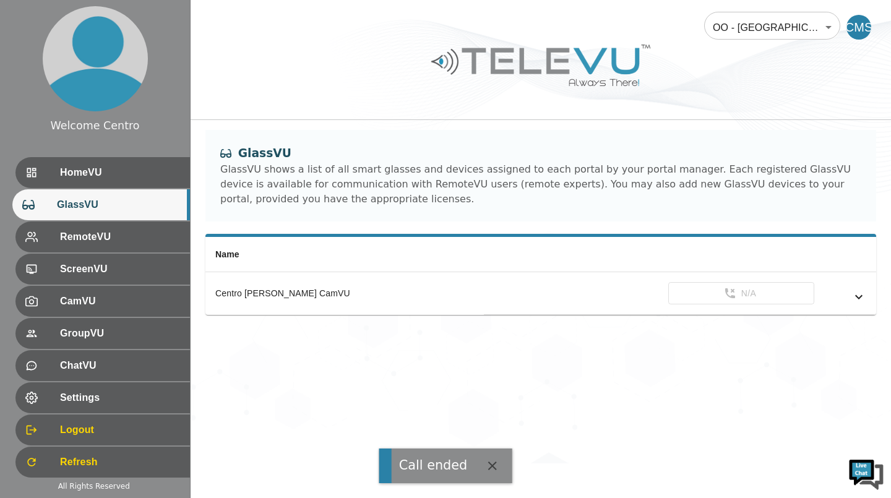
click at [60, 244] on span "RemoteVU" at bounding box center [120, 237] width 120 height 15
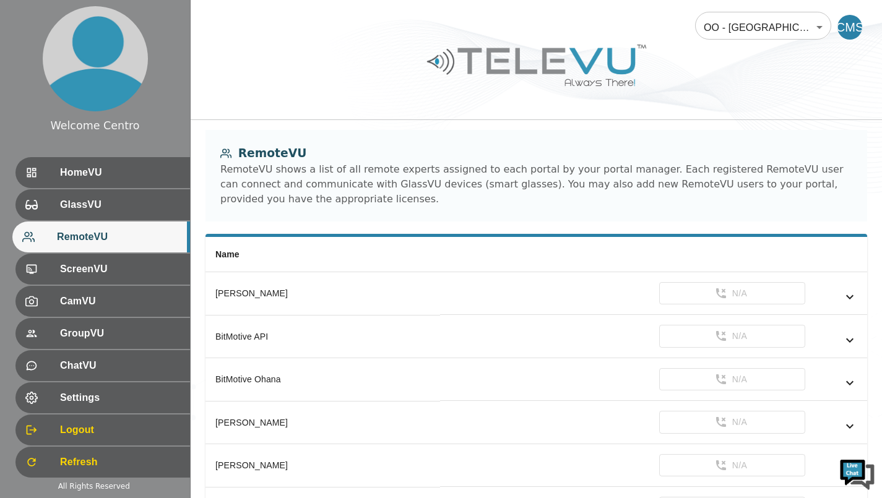
click at [60, 176] on span "HomeVU" at bounding box center [120, 172] width 120 height 15
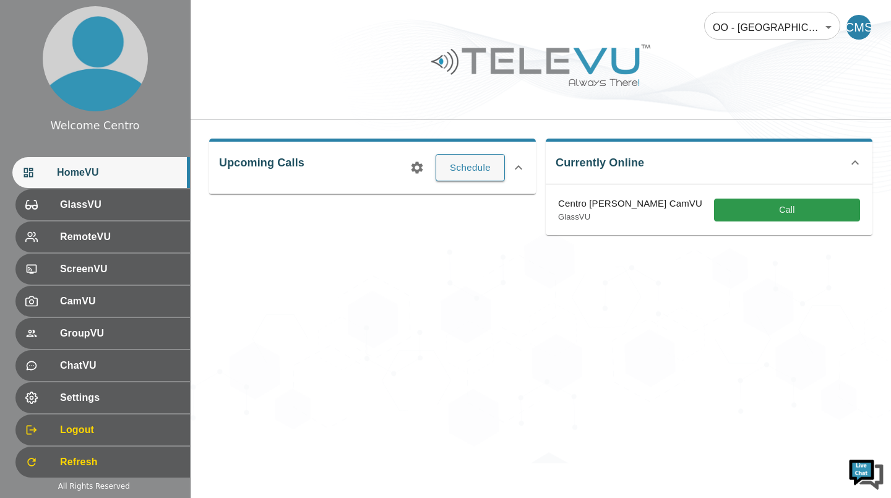
click at [784, 216] on button "Call" at bounding box center [787, 210] width 146 height 23
click at [767, 210] on button "Call" at bounding box center [787, 210] width 146 height 23
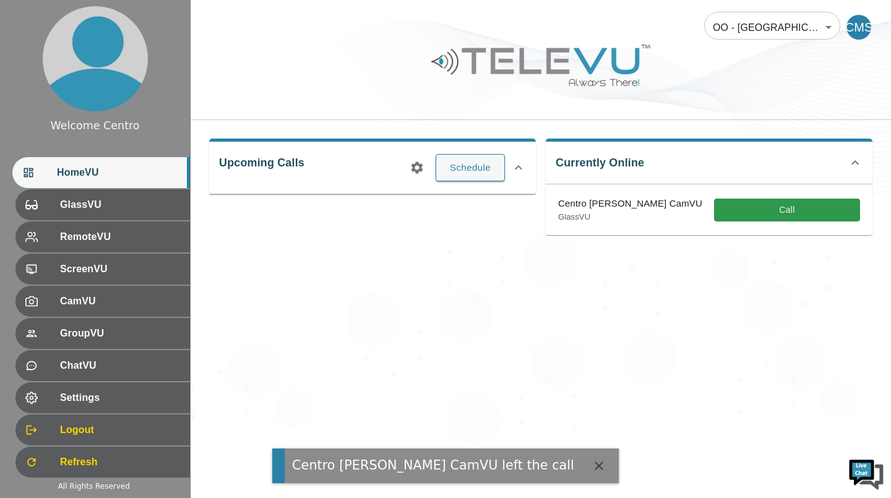
click at [764, 209] on button "Call" at bounding box center [787, 210] width 146 height 23
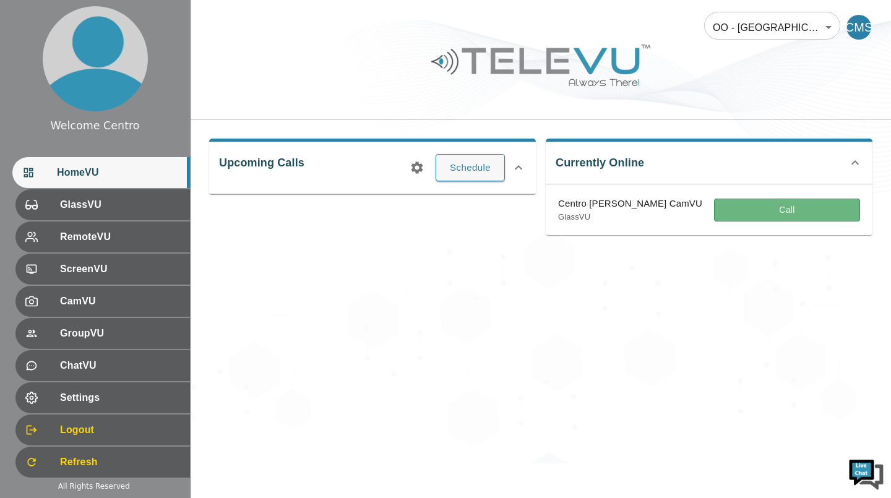
click at [782, 212] on button "Call" at bounding box center [787, 210] width 146 height 23
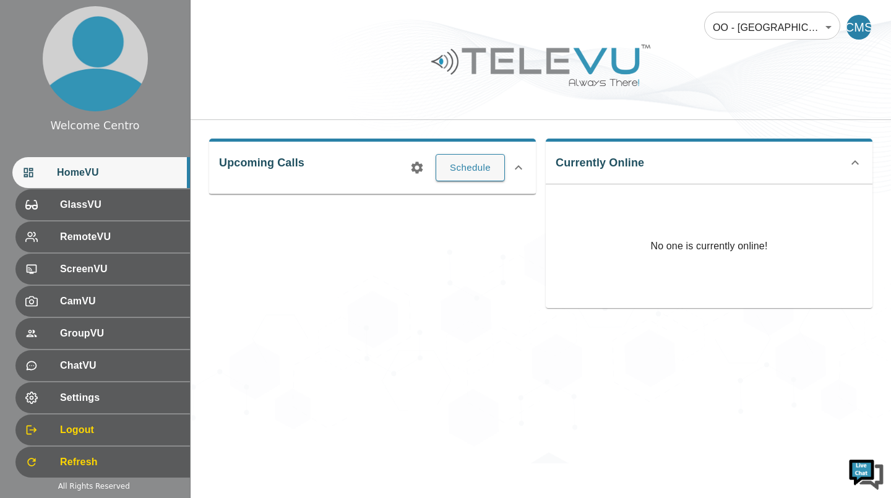
click at [55, 476] on div "Refresh" at bounding box center [102, 462] width 175 height 31
